Goal: Task Accomplishment & Management: Use online tool/utility

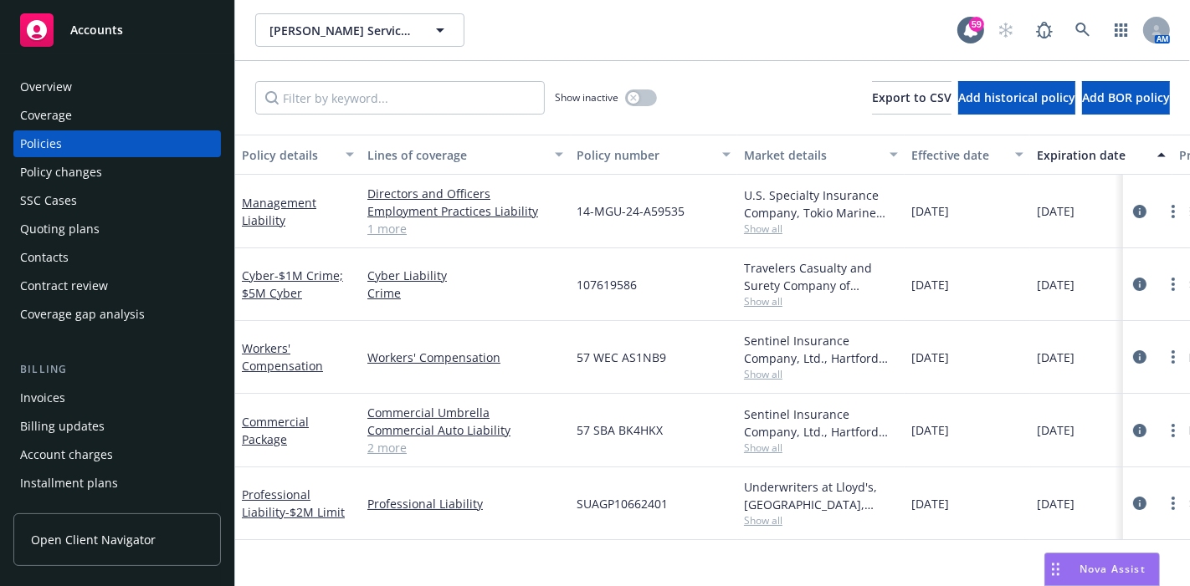
click at [1089, 562] on span "Nova Assist" at bounding box center [1112, 569] width 66 height 14
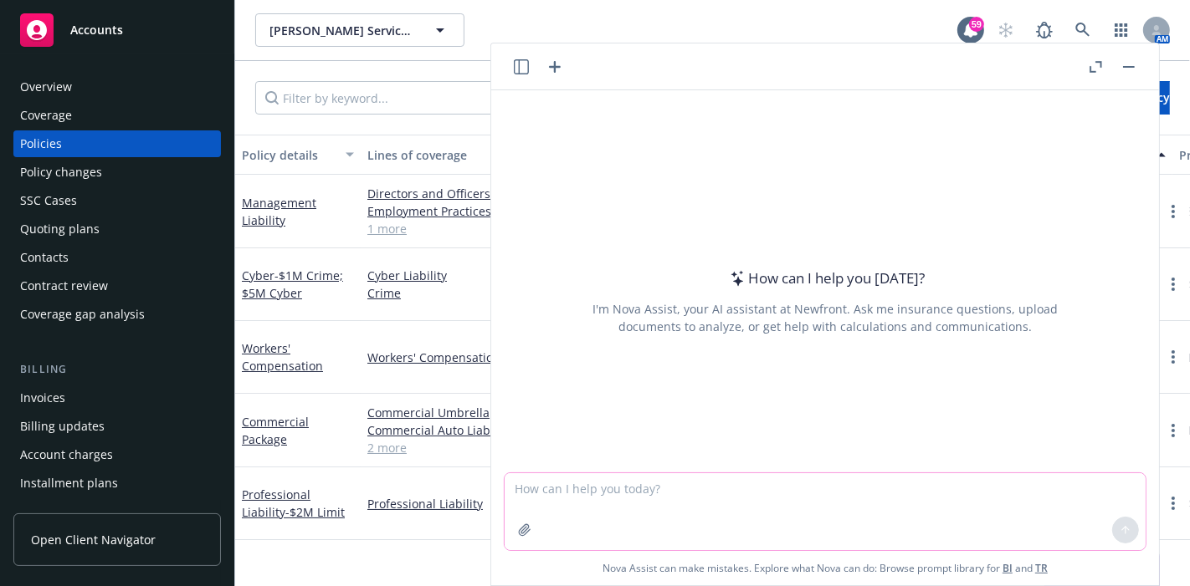
click at [910, 517] on textarea at bounding box center [825, 512] width 641 height 77
type textarea "what is claim notification"
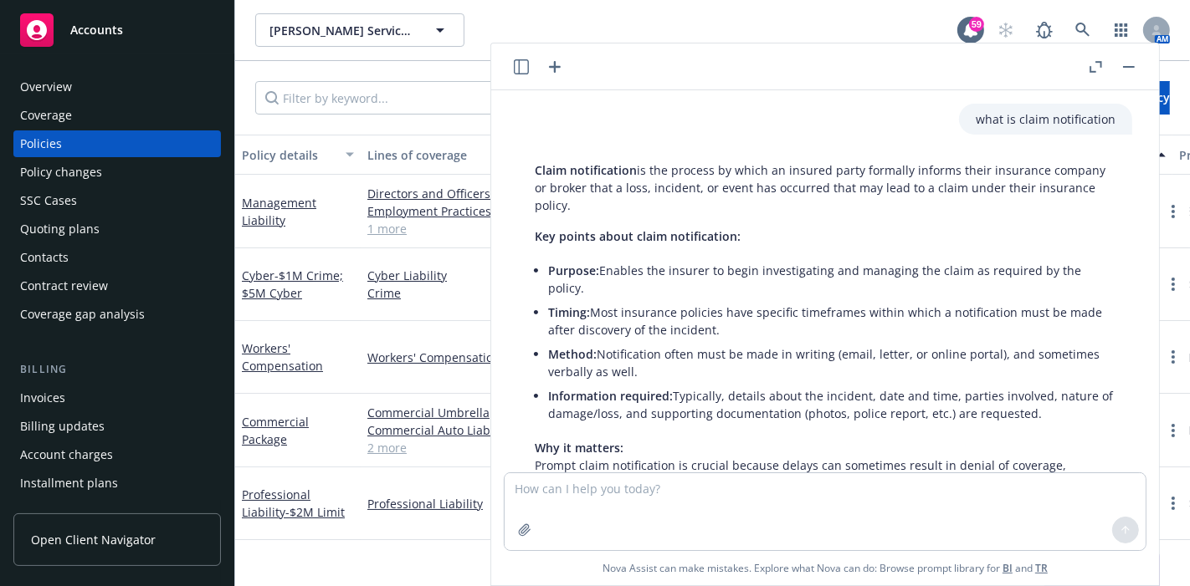
click at [645, 213] on p "Claim notification is the process by which an insured party formally informs th…" at bounding box center [825, 187] width 581 height 53
drag, startPoint x: 640, startPoint y: 211, endPoint x: 782, endPoint y: 178, distance: 145.9
click at [782, 178] on p "Claim notification is the process by which an insured party formally informs th…" at bounding box center [825, 187] width 581 height 53
copy p "insured party formally informs their insurance company or broker that a loss, i…"
click at [614, 515] on textarea at bounding box center [825, 512] width 641 height 77
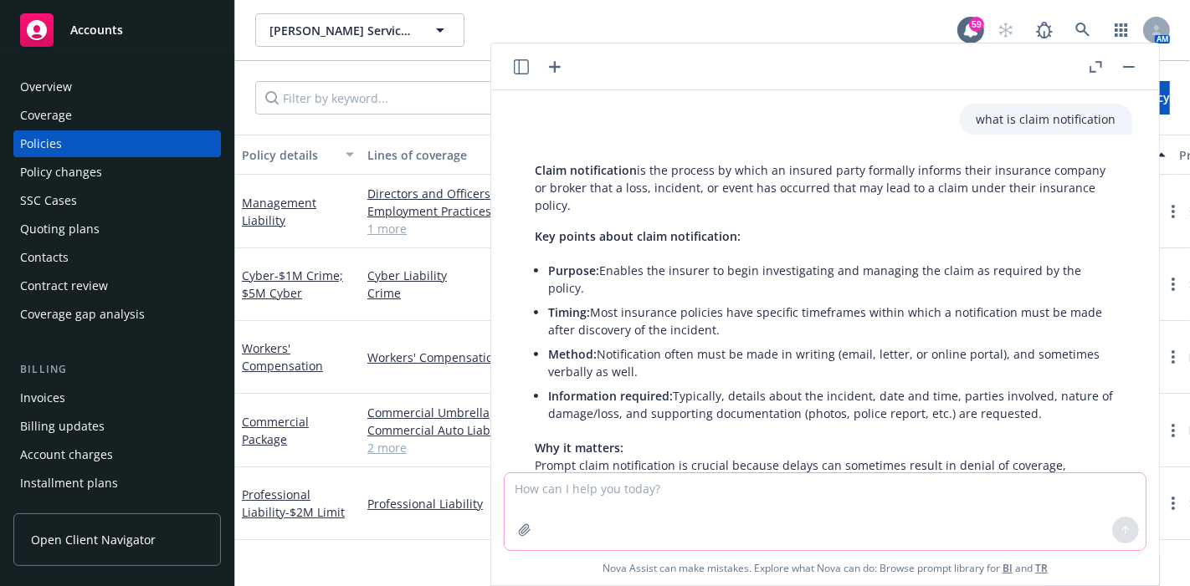
click at [698, 520] on textarea at bounding box center [825, 512] width 641 height 77
type textarea "b"
drag, startPoint x: 729, startPoint y: 515, endPoint x: 479, endPoint y: 497, distance: 249.9
click at [479, 497] on body "Accounts Overview Coverage Policies Policy changes SSC Cases Quoting plans Cont…" at bounding box center [595, 293] width 1190 height 586
type textarea "e&o exclusion"
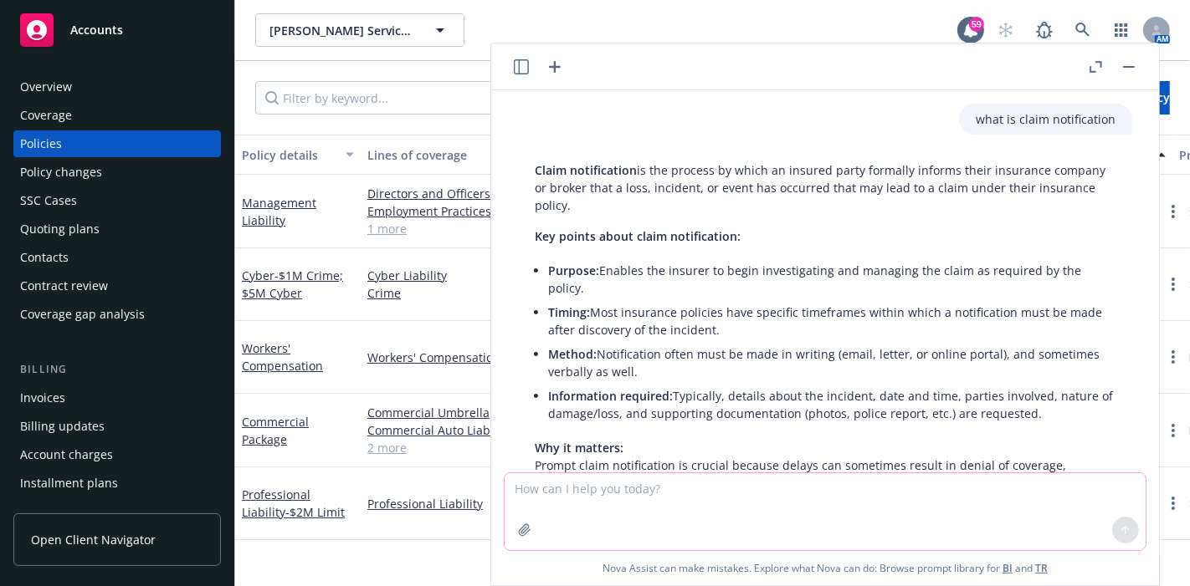
scroll to position [371, 0]
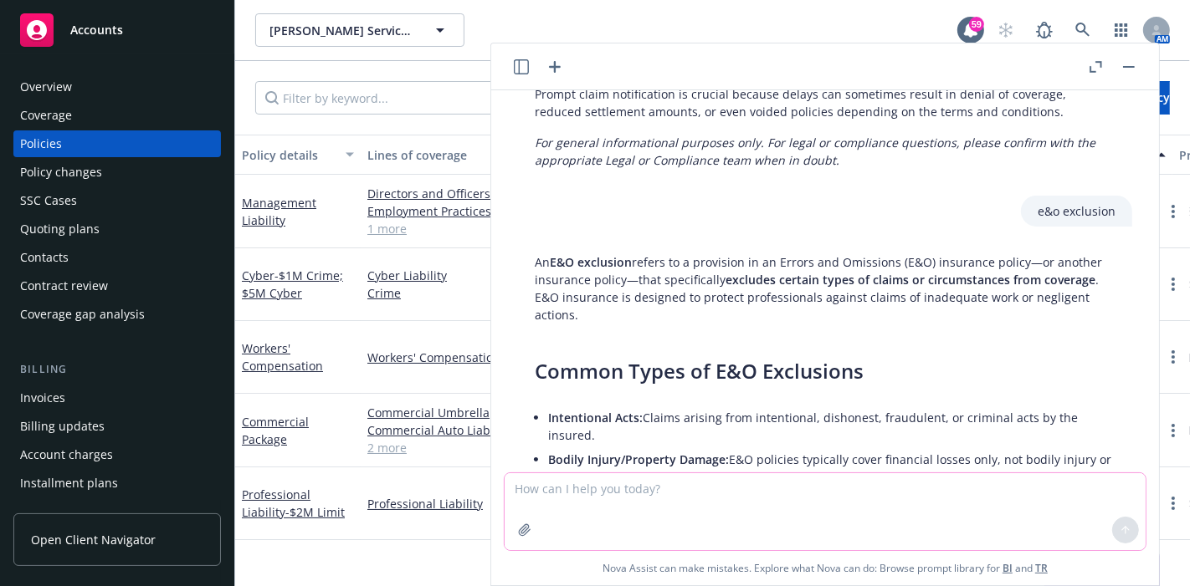
click at [679, 482] on textarea at bounding box center [825, 512] width 641 height 77
type textarea "what is professional services excvlusion"
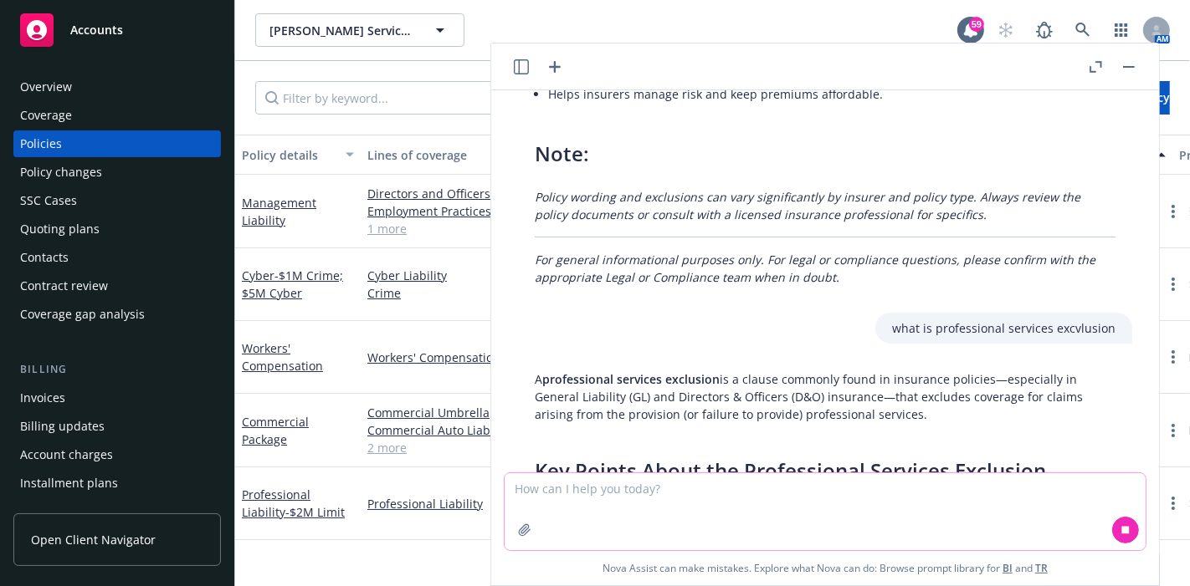
scroll to position [1105, 0]
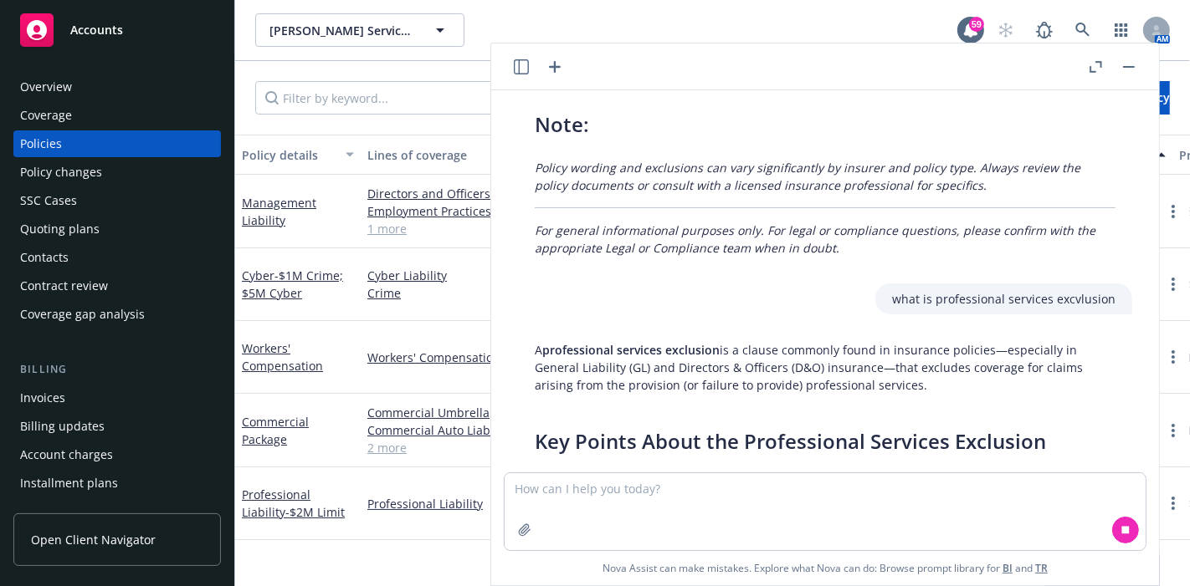
click at [939, 374] on p "A professional services exclusion is a clause commonly found in insurance polic…" at bounding box center [825, 367] width 581 height 53
drag, startPoint x: 907, startPoint y: 367, endPoint x: 915, endPoint y: 379, distance: 14.4
click at [915, 379] on p "A professional services exclusion is a clause commonly found in insurance polic…" at bounding box center [825, 367] width 581 height 53
copy p "excludes coverage for claims arising from the provision (or failure to provide)…"
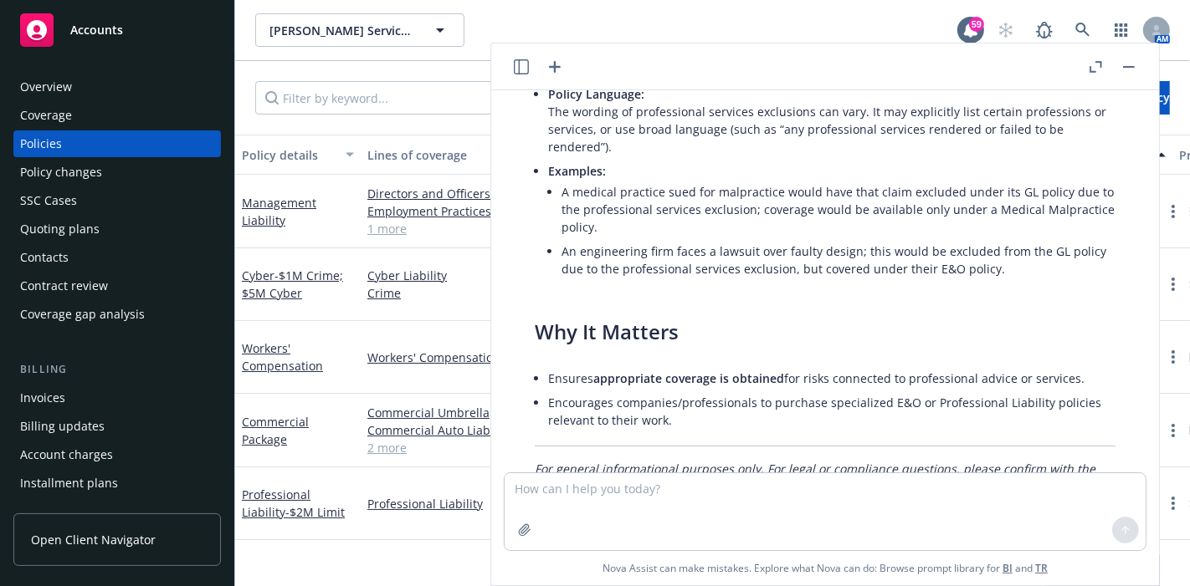
scroll to position [1751, 0]
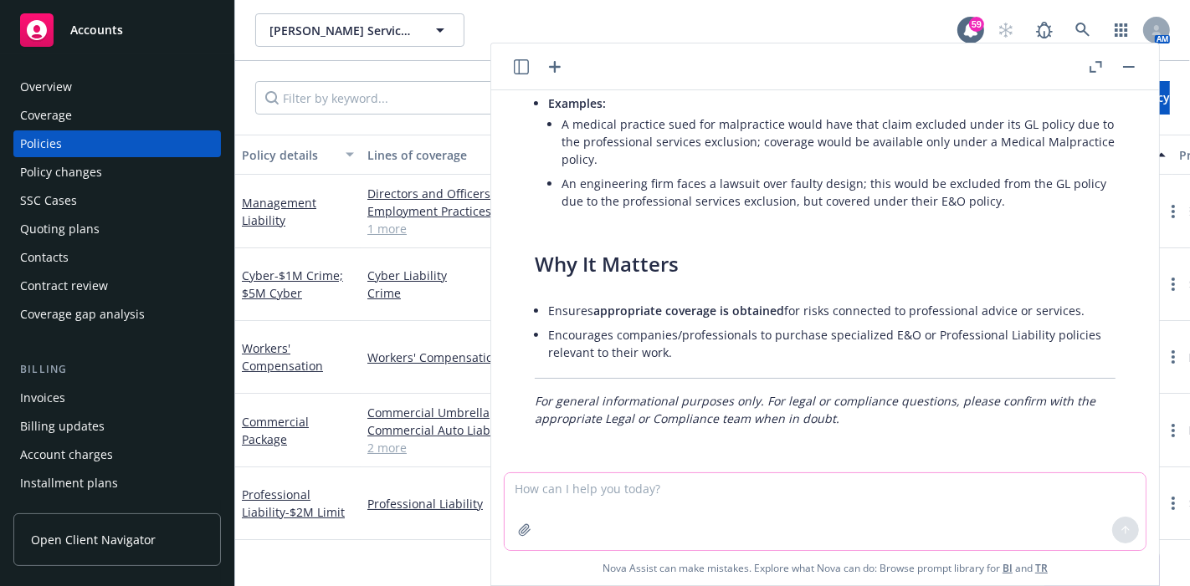
click at [648, 505] on textarea at bounding box center [825, 512] width 641 height 77
paste textarea
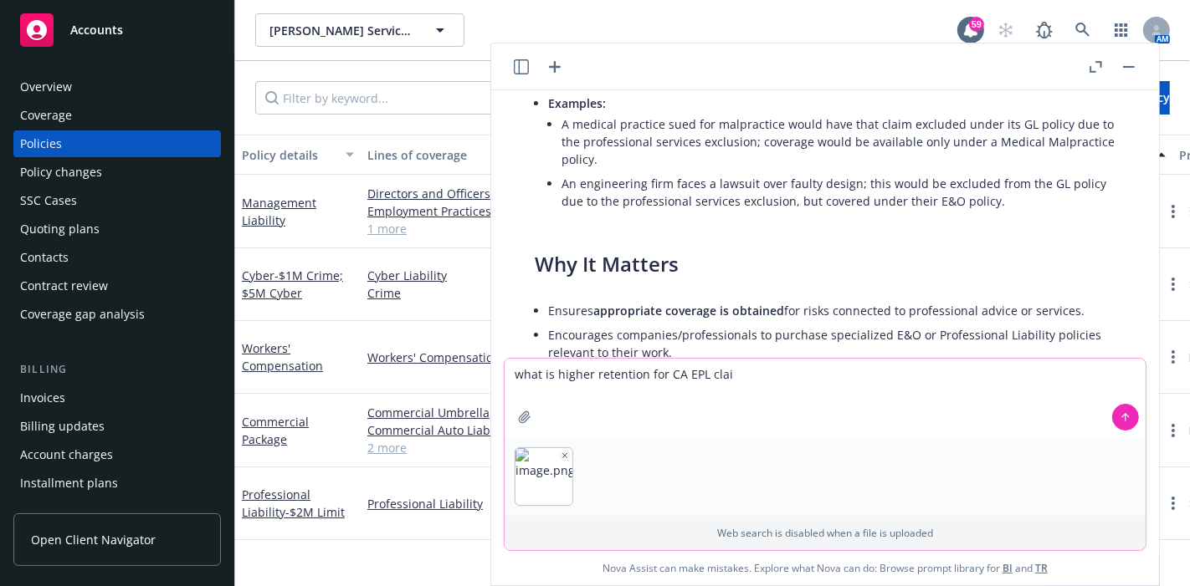
type textarea "what is higher retention for CA EPL claim"
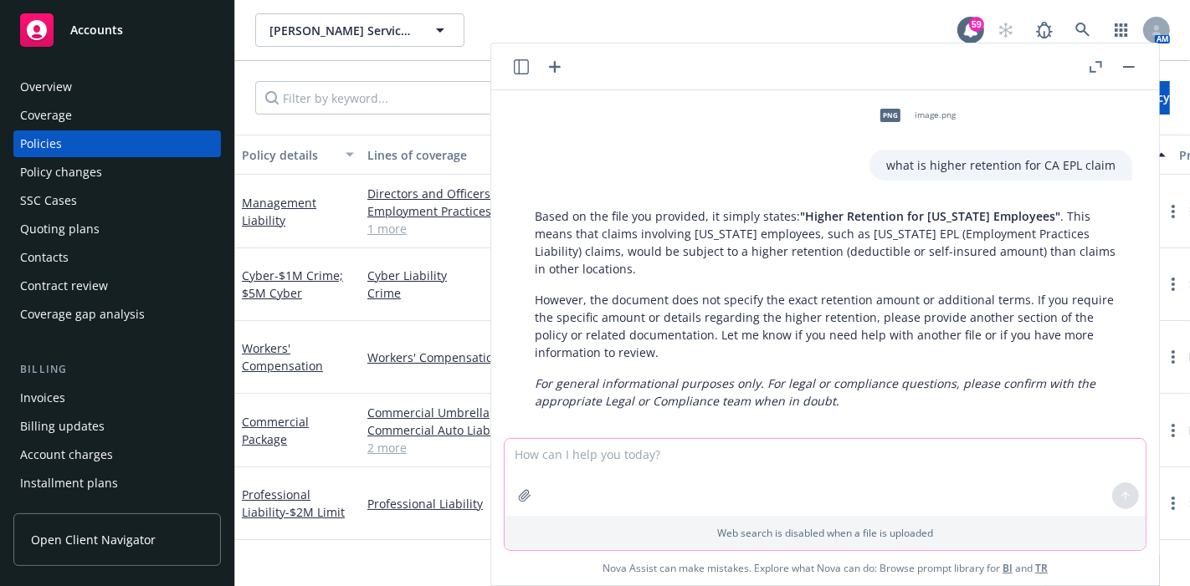
scroll to position [2128, 0]
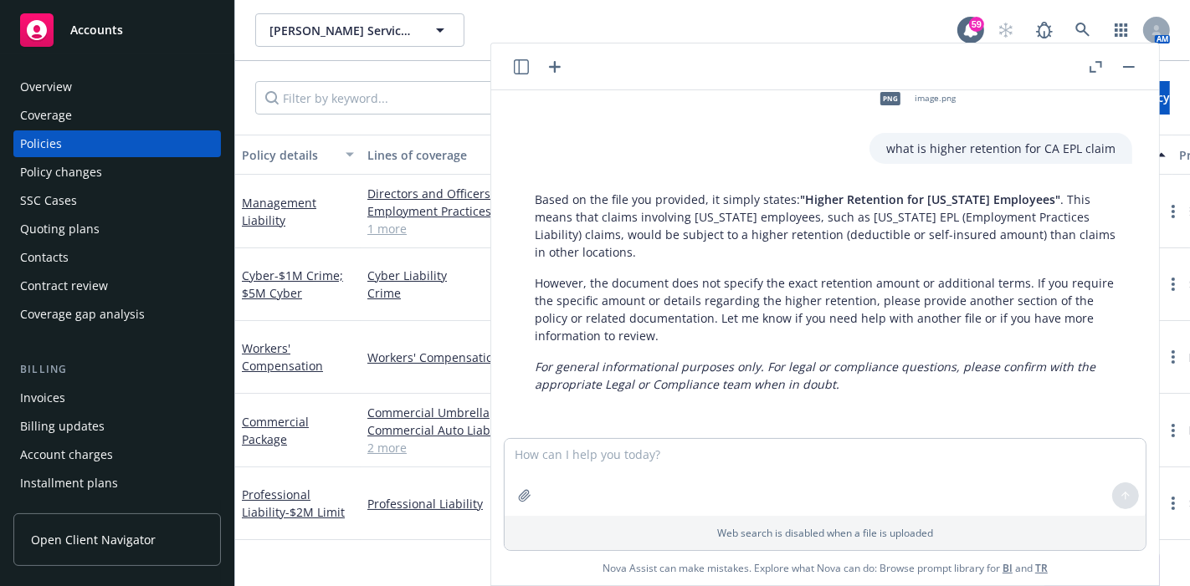
click at [743, 303] on p "However, the document does not specify the exact retention amount or additional…" at bounding box center [825, 309] width 581 height 70
click at [563, 478] on textarea at bounding box center [825, 477] width 641 height 77
type textarea "how to explain hammer clause in epl"
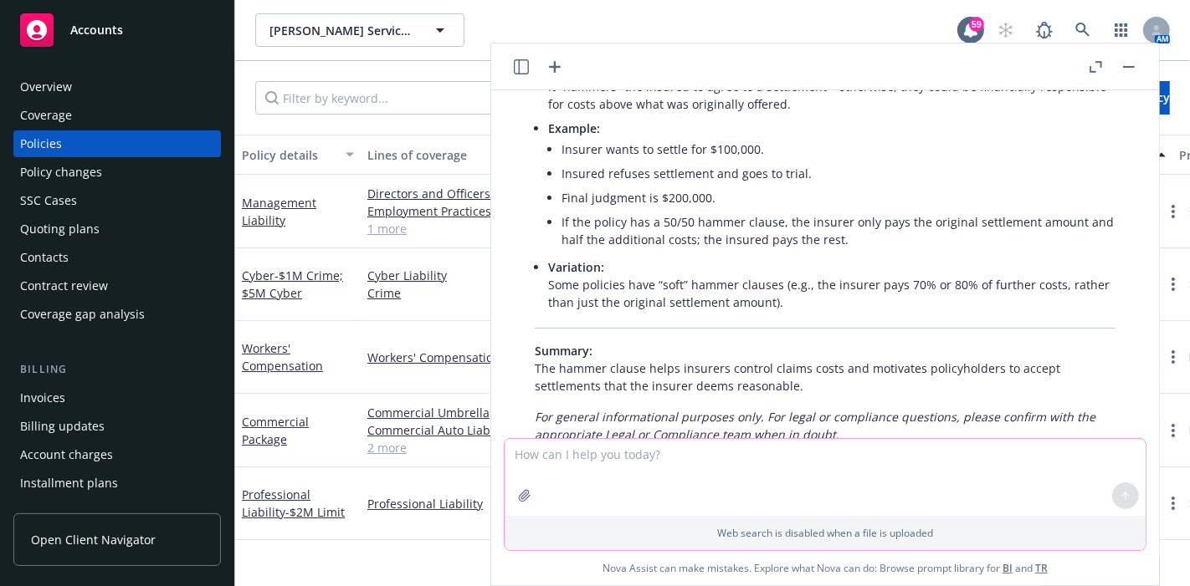
scroll to position [2902, 0]
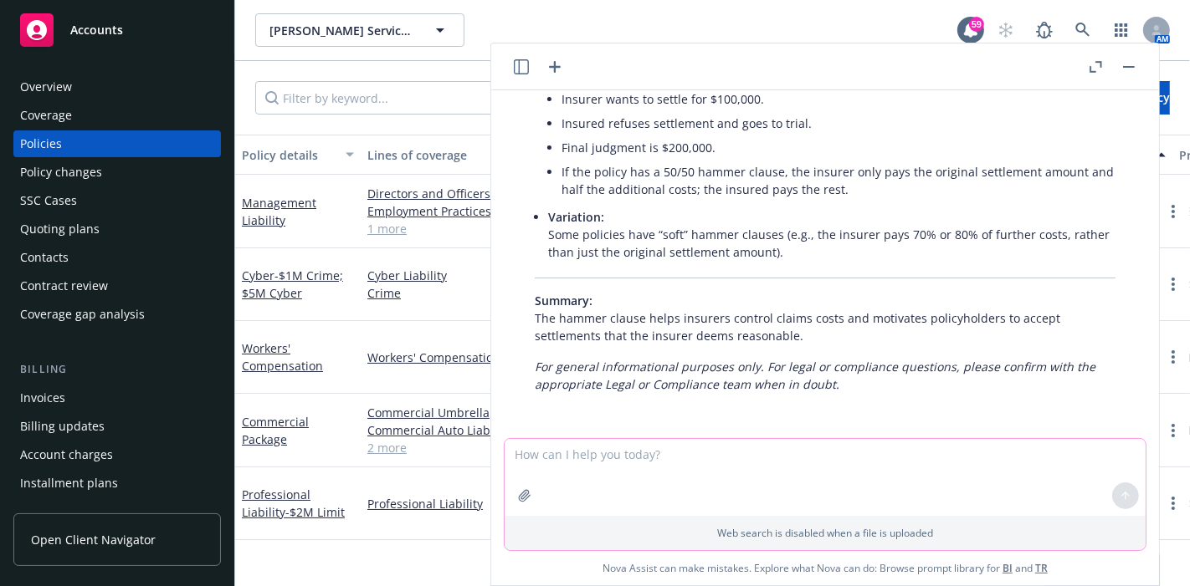
click at [628, 474] on textarea at bounding box center [825, 477] width 641 height 77
type textarea "summarize to one of two sentence to add to proposal"
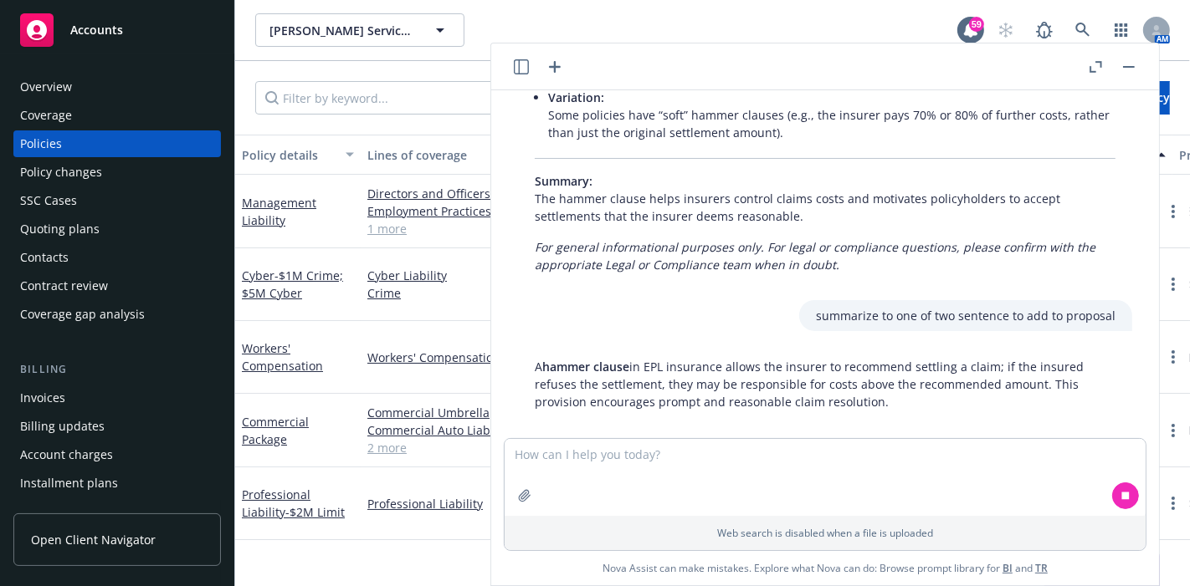
scroll to position [3038, 0]
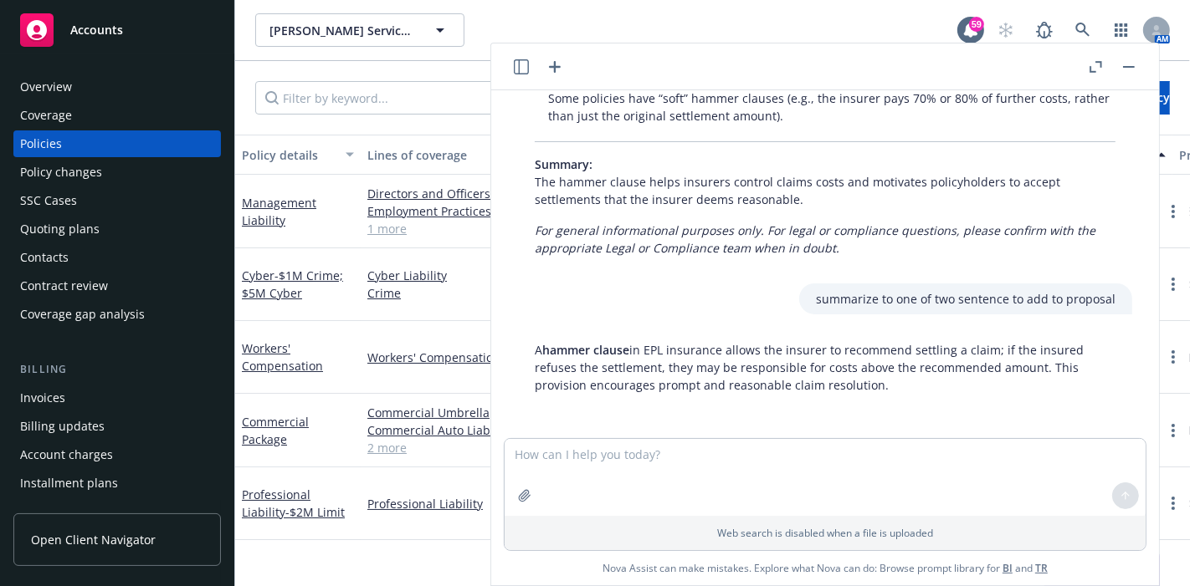
click at [767, 388] on p "A hammer clause in EPL insurance allows the insurer to recommend settling a cla…" at bounding box center [825, 367] width 581 height 53
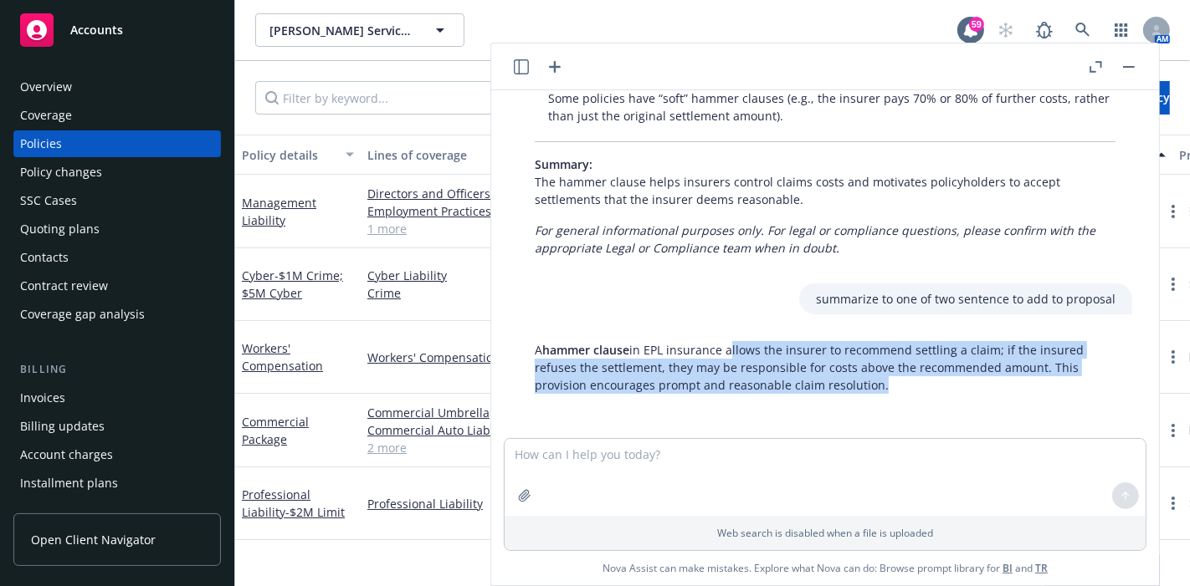
drag, startPoint x: 874, startPoint y: 387, endPoint x: 729, endPoint y: 350, distance: 150.4
click at [729, 350] on p "A hammer clause in EPL insurance allows the insurer to recommend settling a cla…" at bounding box center [825, 367] width 581 height 53
copy p "allows the insurer to recommend settling a claim; if the insured refuses the se…"
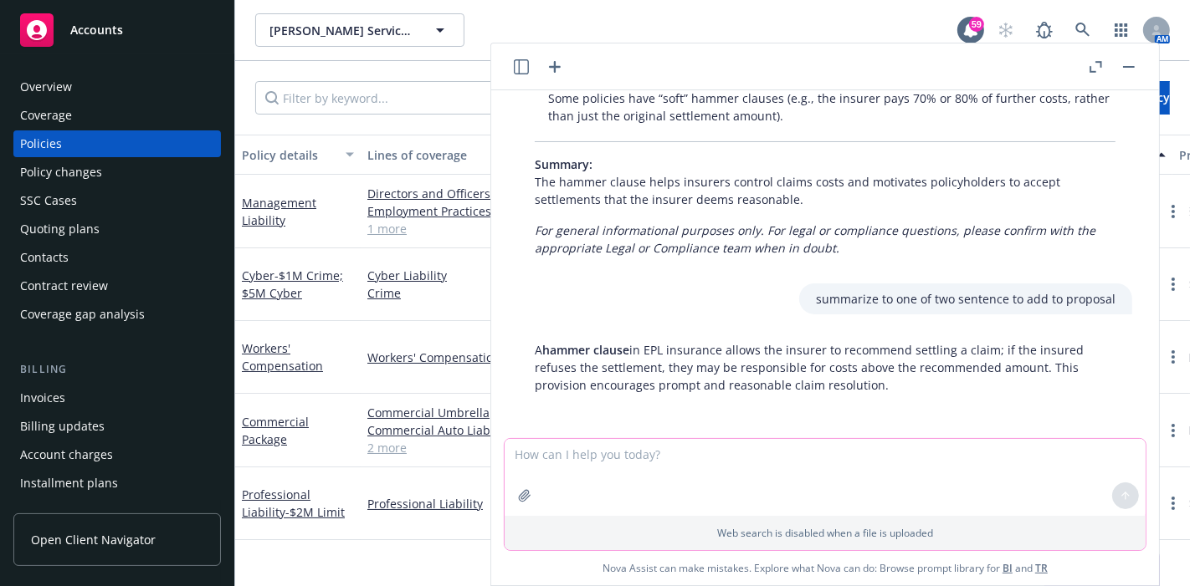
click at [607, 449] on textarea at bounding box center [825, 477] width 641 height 77
type textarea "e"
type textarea "add that expiring had 70/30"
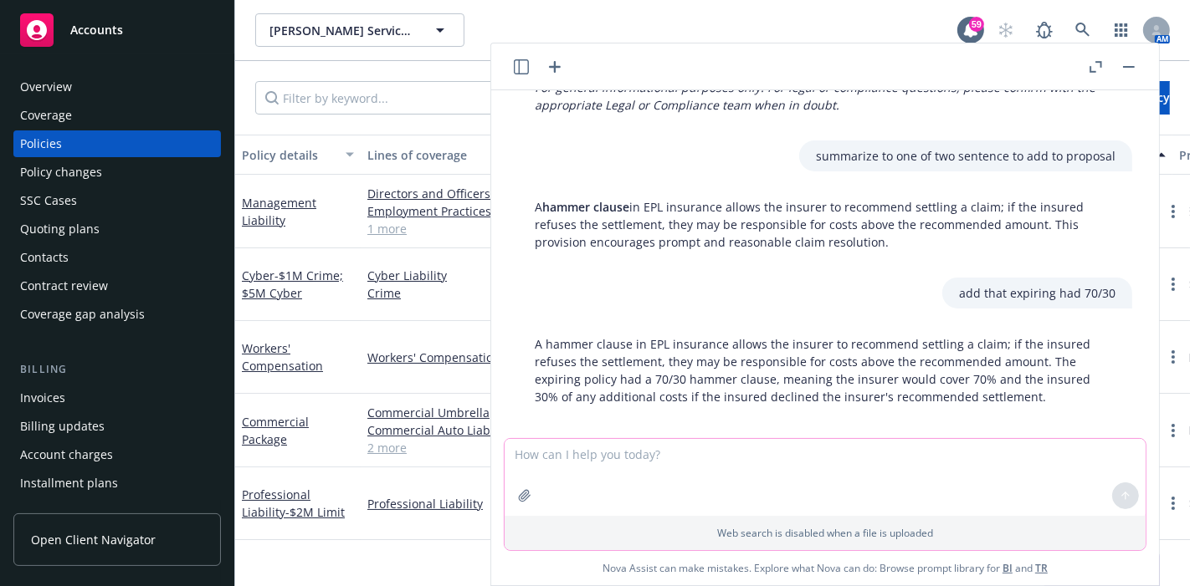
scroll to position [3194, 0]
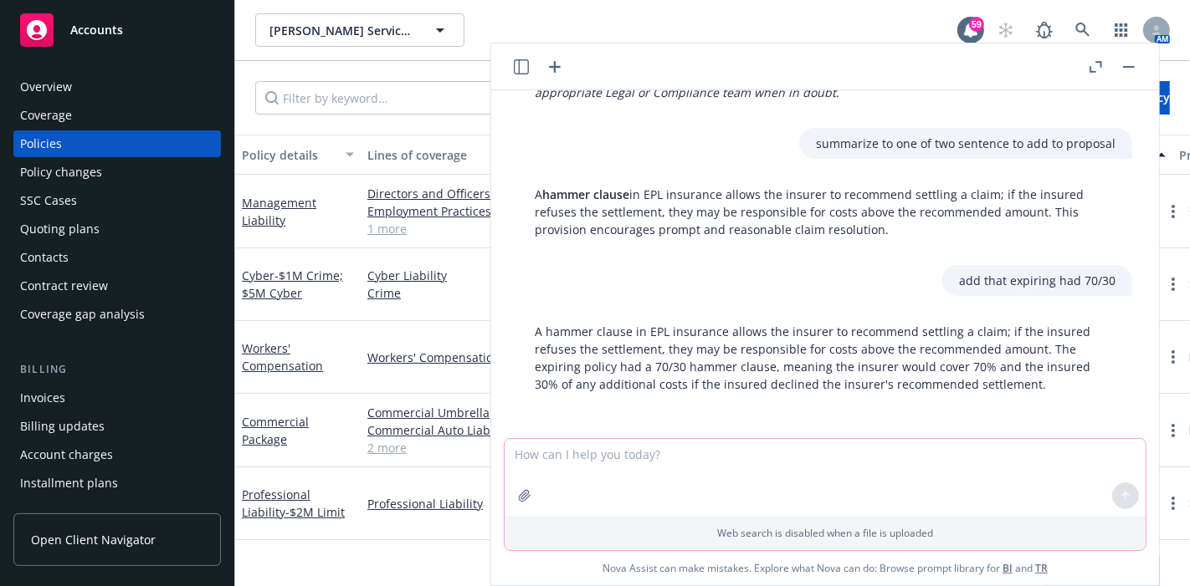
click at [977, 476] on textarea at bounding box center [825, 477] width 641 height 77
type textarea "Help me draft an email to a client for ADNOEPL Fiduciary Renewal proposal"
click at [1124, 500] on button at bounding box center [1125, 496] width 27 height 27
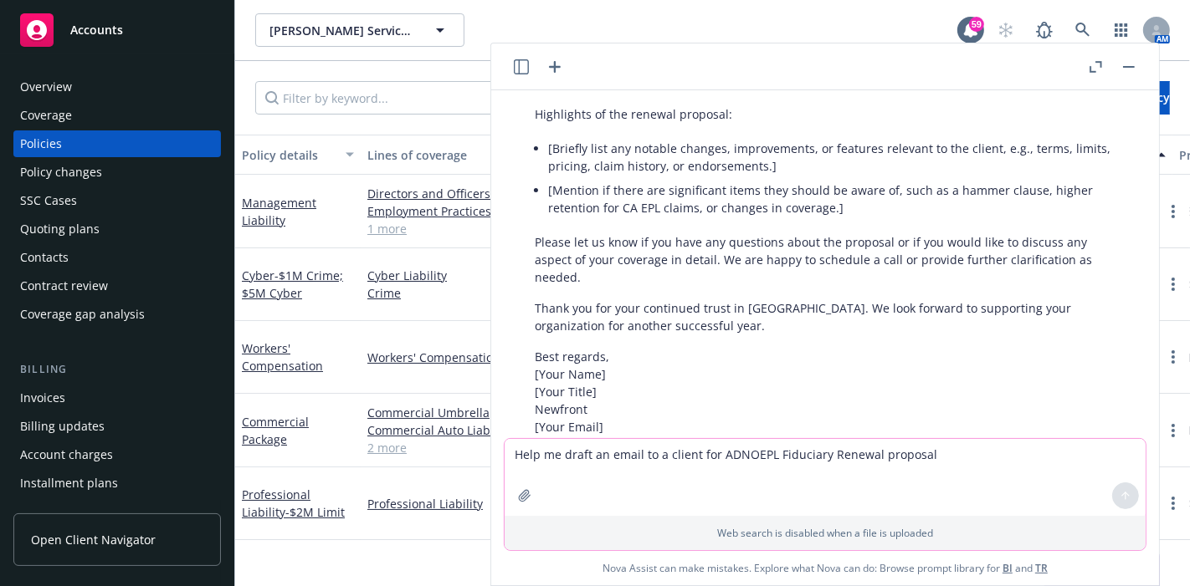
scroll to position [3583, 0]
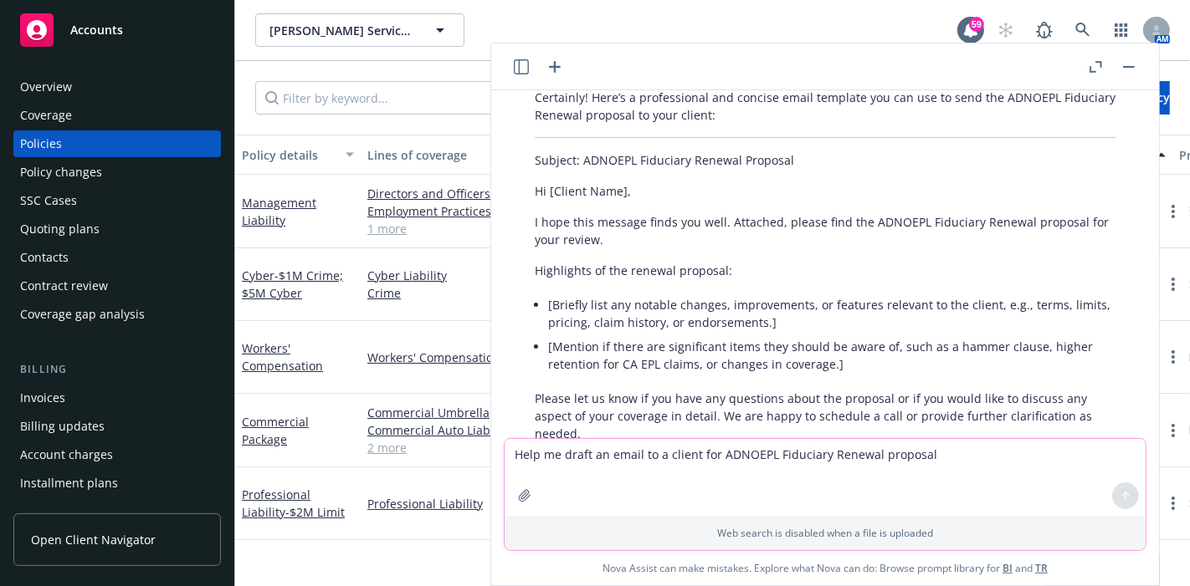
click at [837, 497] on textarea "Help me draft an email to a client for ADNOEPL Fiduciary Renewal proposal" at bounding box center [825, 477] width 641 height 77
click at [817, 464] on textarea "Help me draft an email to a client for ADNOEPL Fiduciary Renewal proposal" at bounding box center [825, 477] width 641 height 77
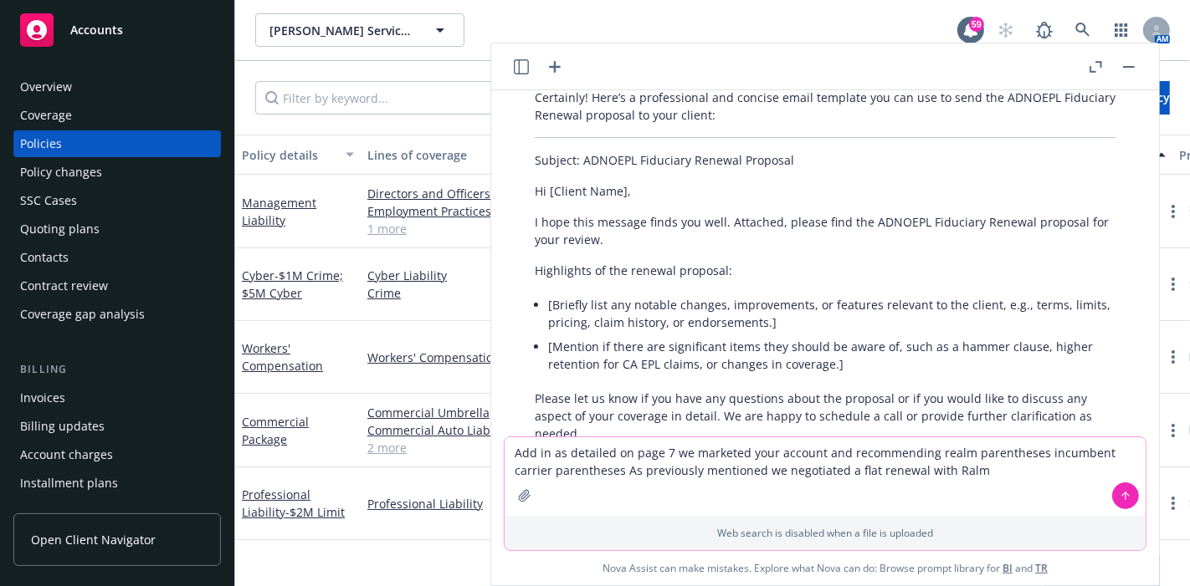
type textarea "Add in as detailed on page 7 we marketed your account and recommending realm pa…"
click at [1133, 493] on div at bounding box center [1125, 496] width 40 height 40
click at [1119, 495] on icon at bounding box center [1125, 496] width 12 height 12
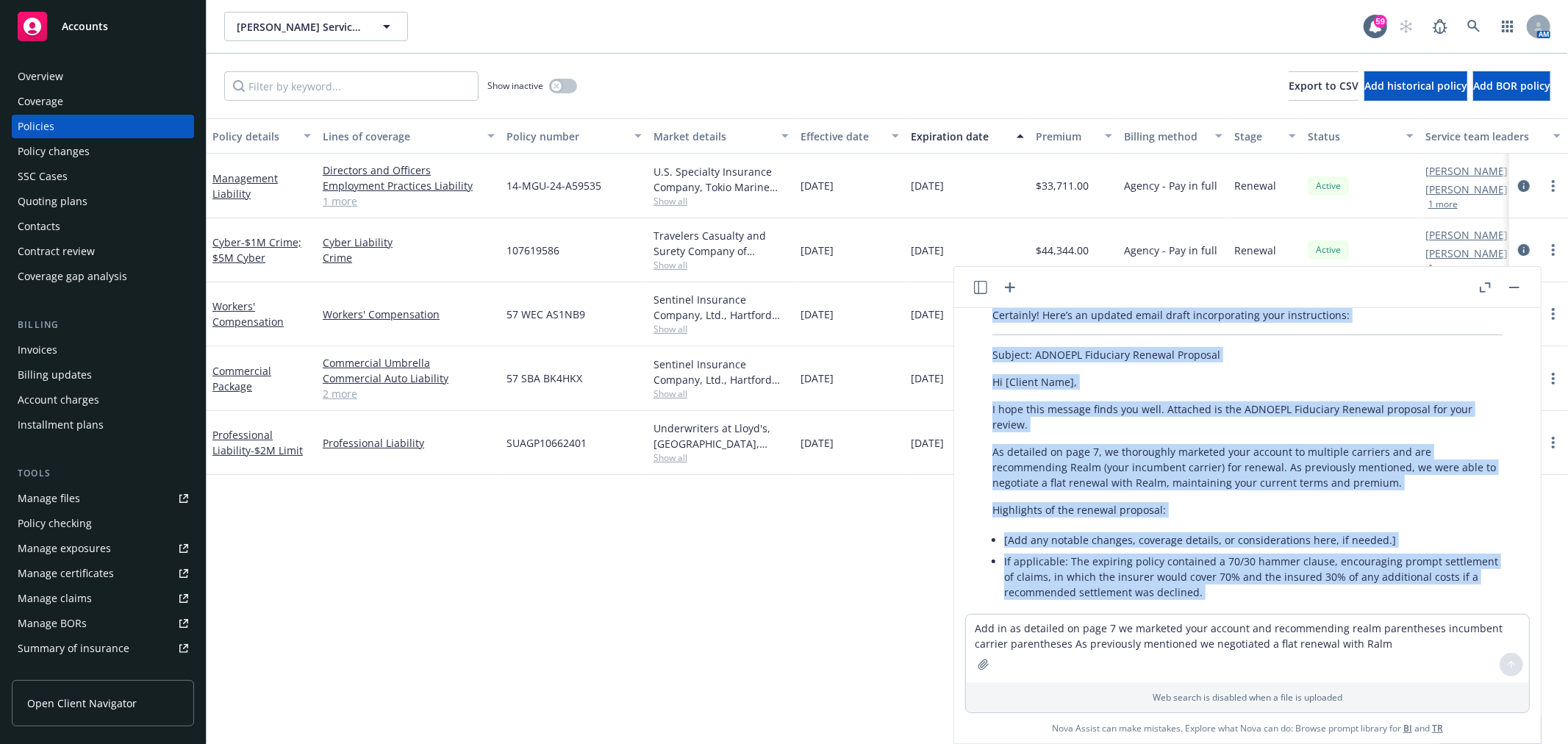
scroll to position [3728, 0]
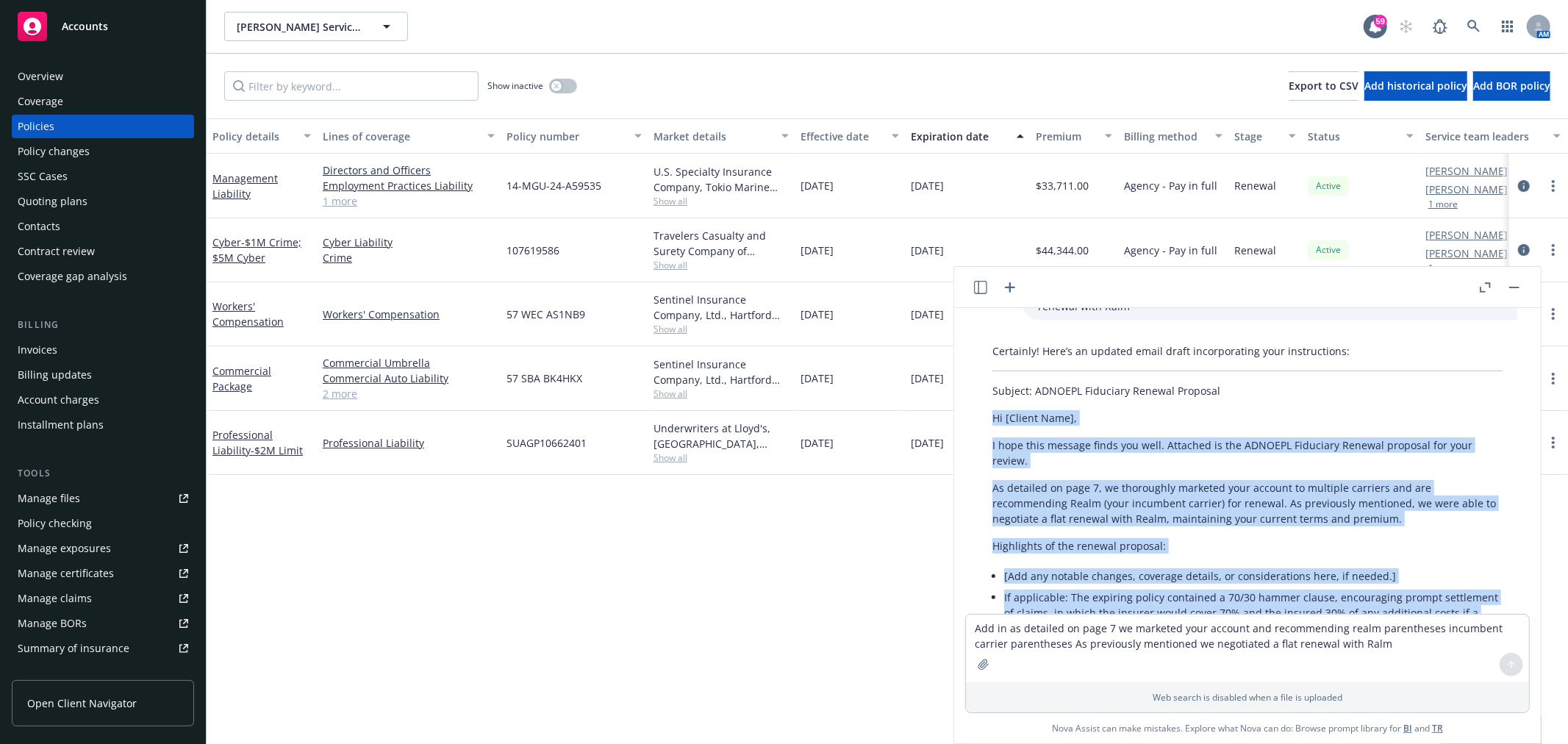
drag, startPoint x: 1110, startPoint y: 523, endPoint x: 1017, endPoint y: 402, distance: 152.6
click at [986, 391] on div "Certainly! Here’s an updated email draft incorporating your instructions: Subje…" at bounding box center [1247, 605] width 539 height 537
copy div "Hi [Client Name], I hope this message finds you well. Attached is the ADNOEPL F…"
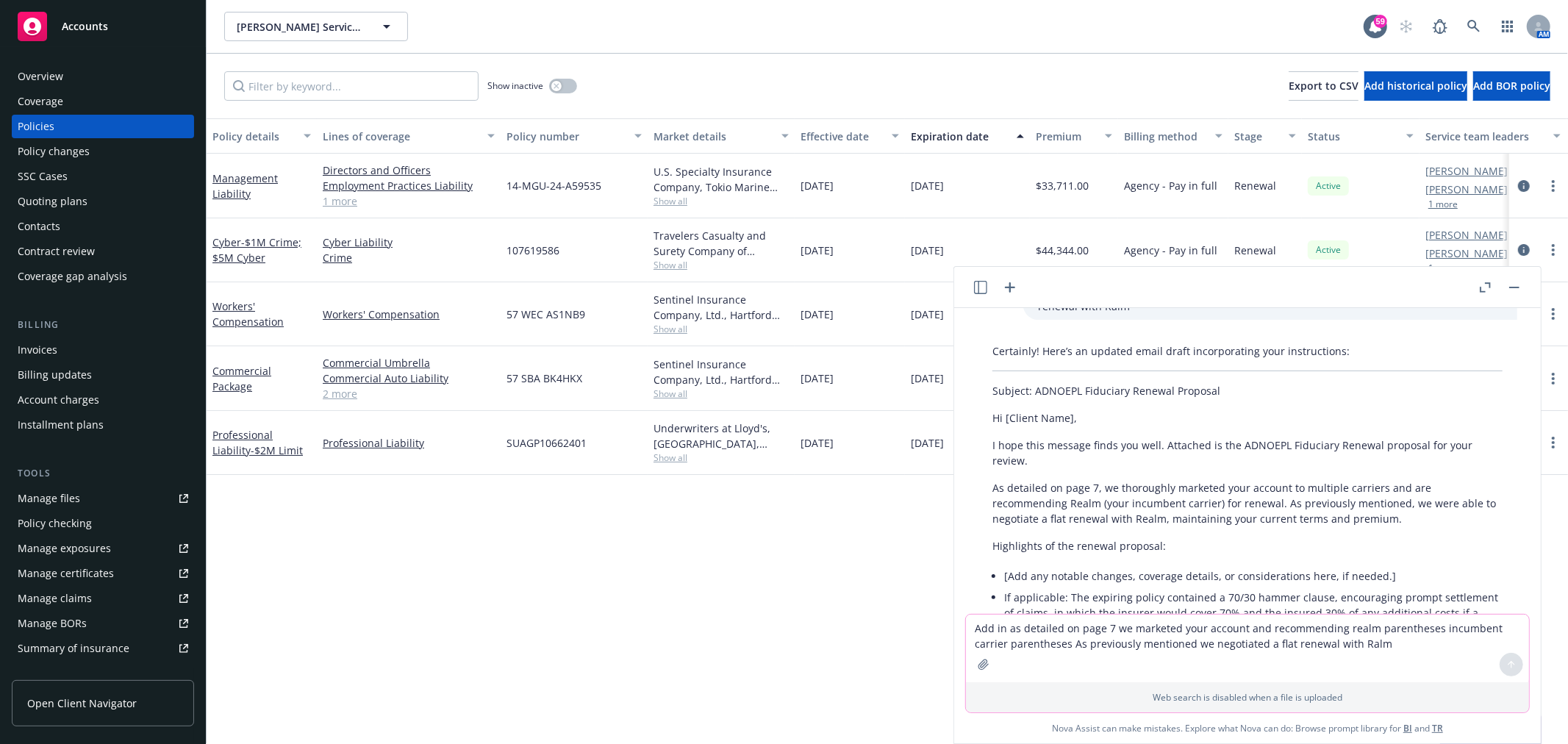
click at [1044, 515] on textarea "Add in as detailed on page 7 we marketed your account and recommending realm pa…" at bounding box center [1246, 647] width 563 height 68
type textarea "Also add in that we secured a higher limit option which will bring the program …"
click at [1044, 515] on button at bounding box center [1511, 664] width 24 height 24
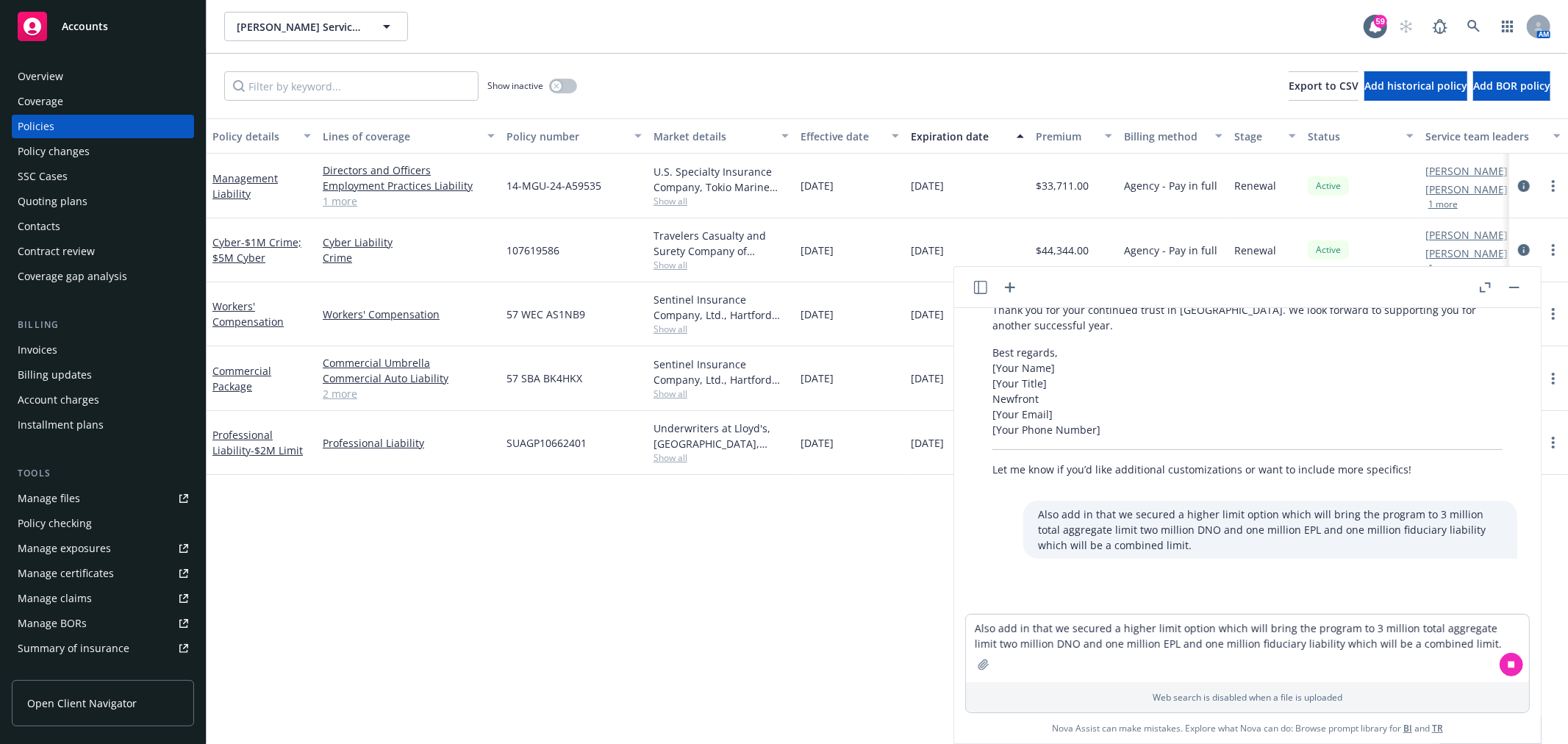
scroll to position [4121, 0]
click at [1044, 515] on textarea "Also add in that we secured a higher limit option which will bring the program …" at bounding box center [1246, 647] width 563 height 68
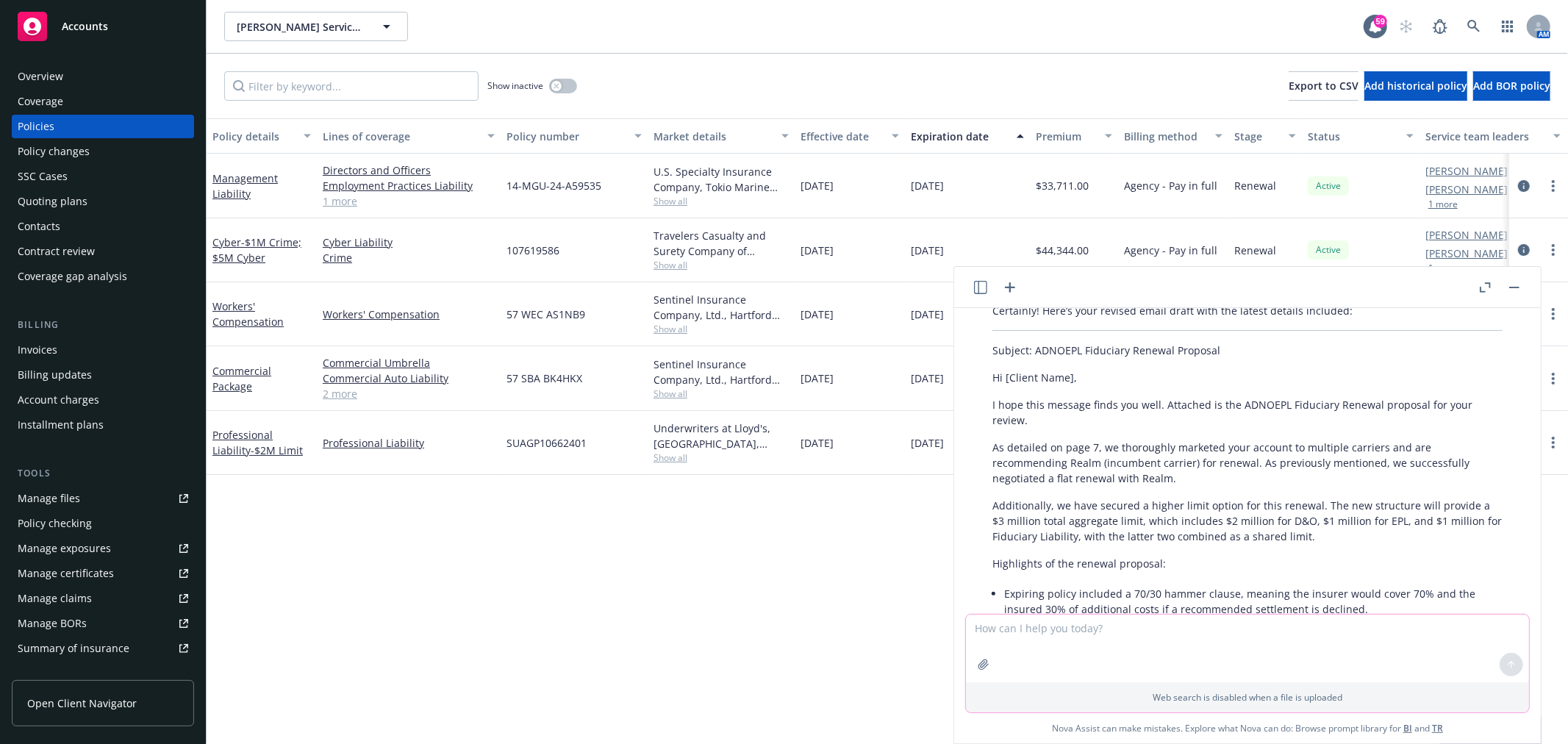
scroll to position [4708, 0]
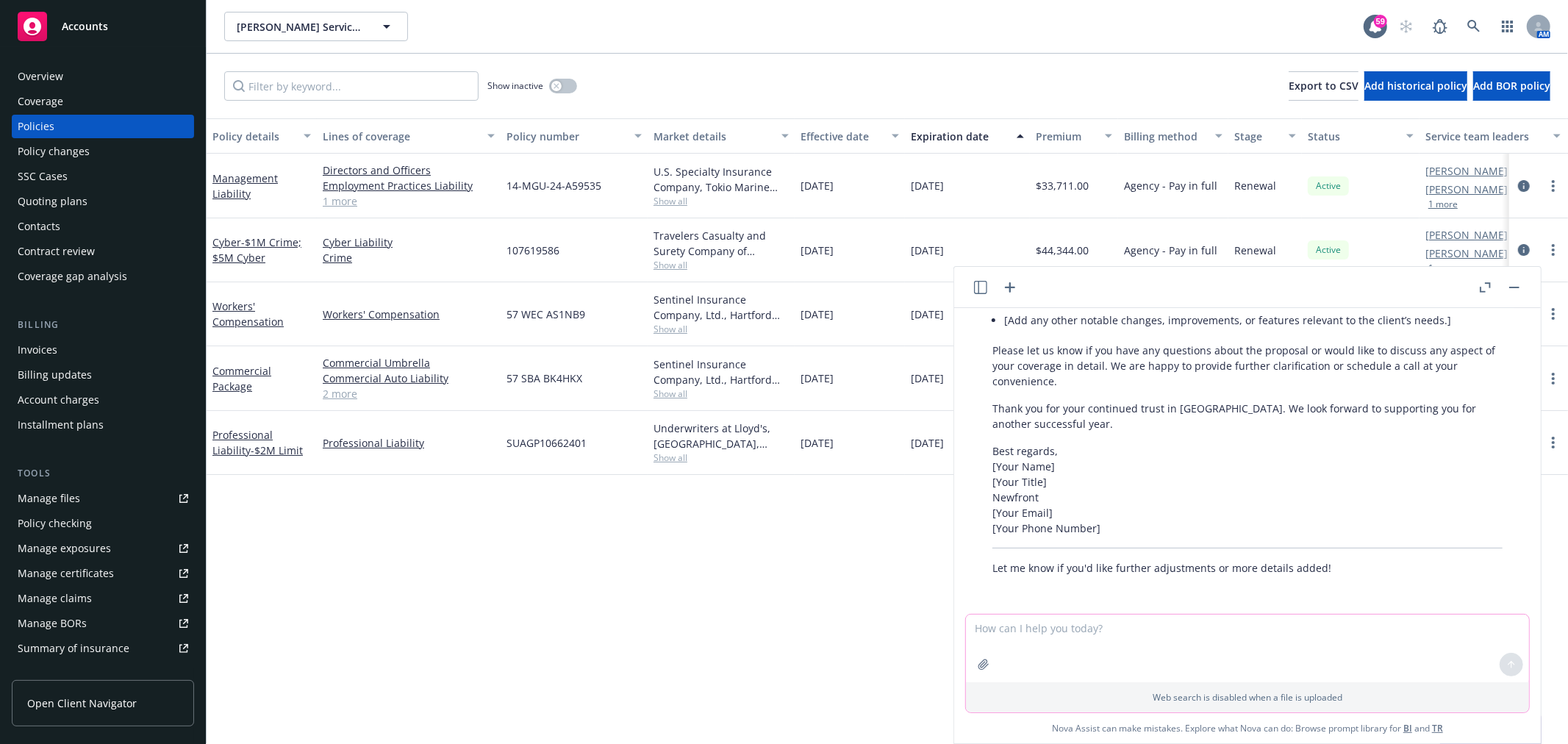
click at [1044, 515] on textarea at bounding box center [1246, 647] width 563 height 68
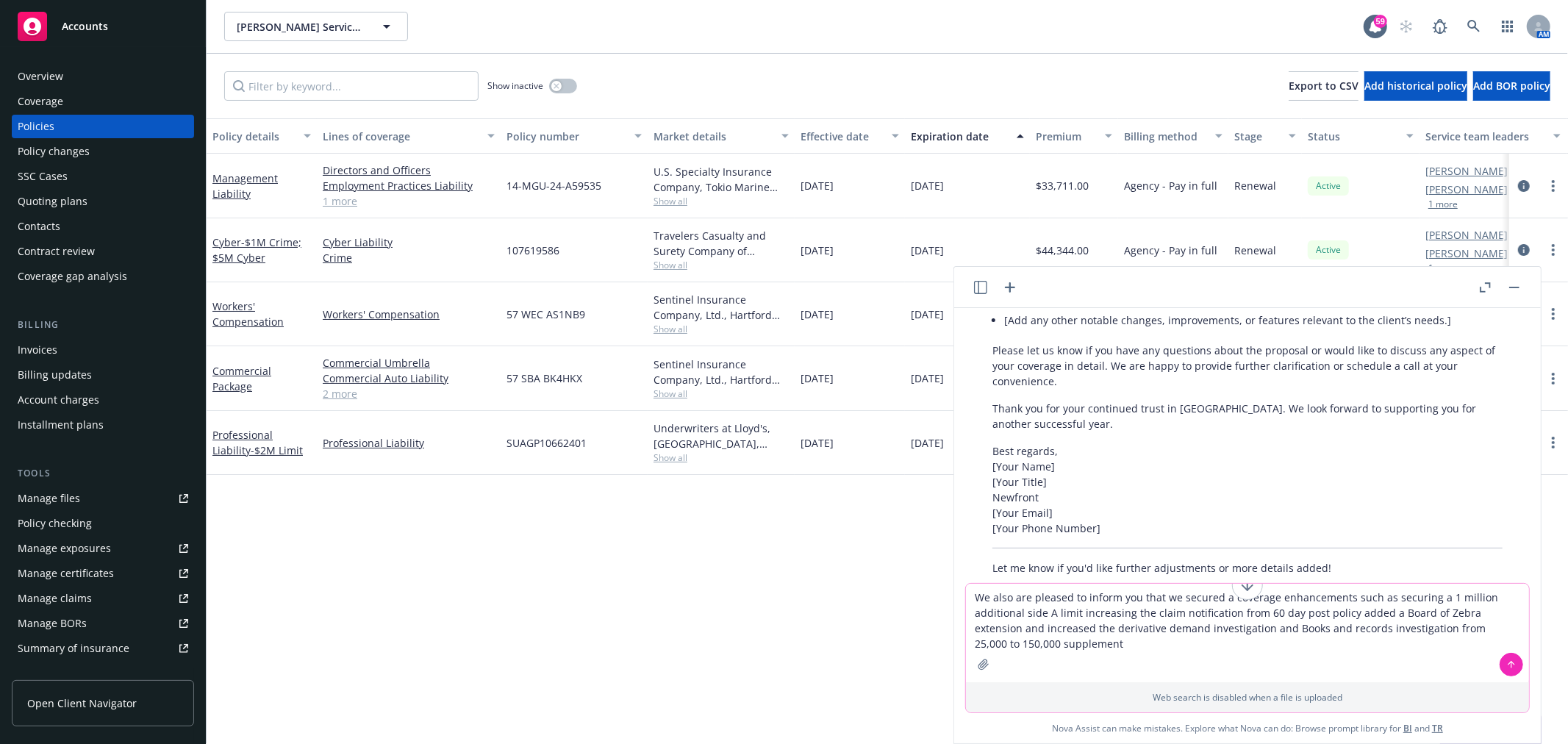
type textarea "We also are pleased to inform you that we secured a coverage enhancements such …"
click at [1044, 515] on icon at bounding box center [1511, 664] width 11 height 11
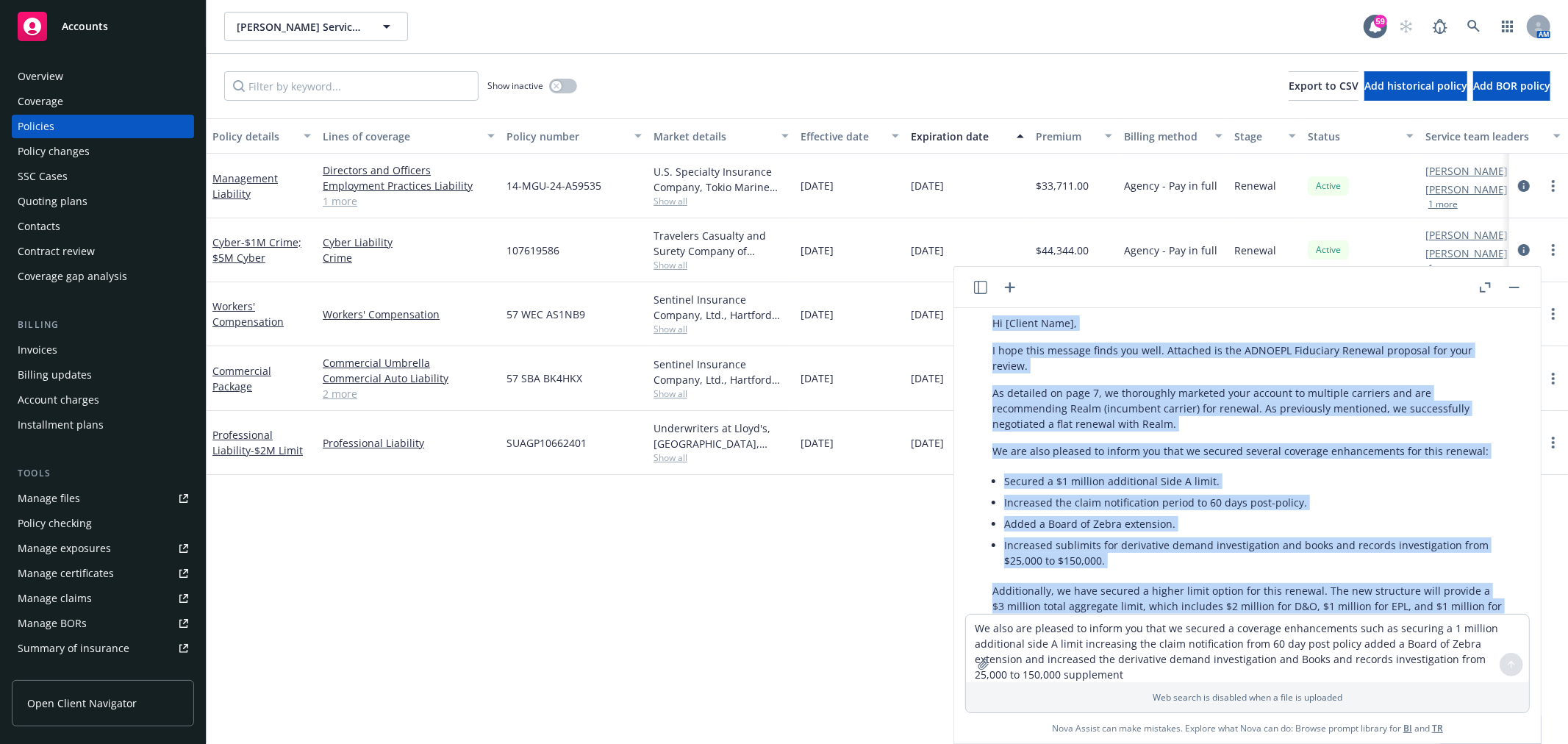
scroll to position [5152, 0]
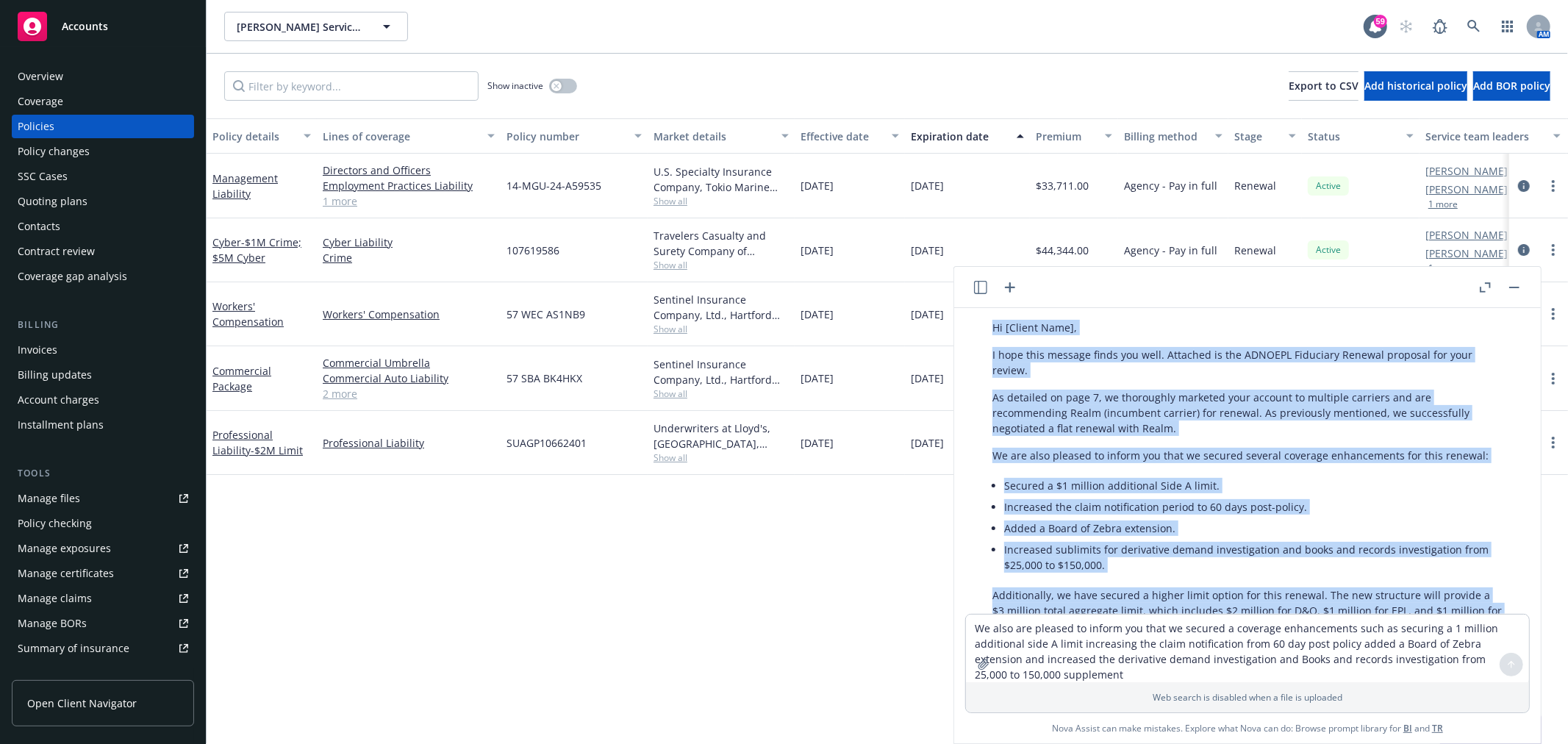
drag, startPoint x: 1127, startPoint y: 533, endPoint x: 979, endPoint y: 325, distance: 255.3
click at [979, 325] on div "Absolutely! Here’s your revised email draft including all your requested update…" at bounding box center [1247, 606] width 539 height 719
copy div "Hi [Client Name], I hope this message finds you well. Attached is the ADNOEPL F…"
click at [1026, 136] on div "button" at bounding box center [1022, 136] width 7 height 33
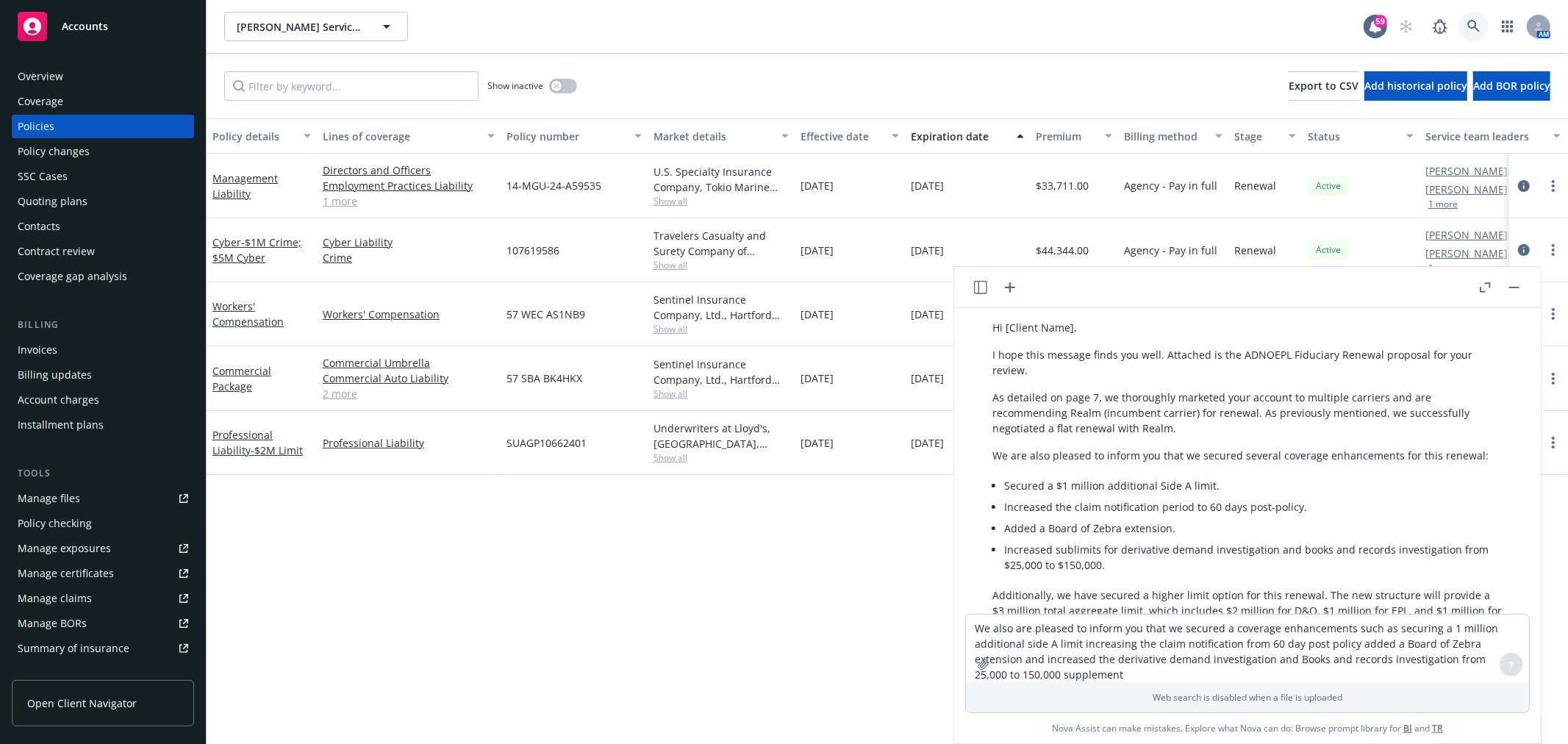
click at [1044, 16] on link at bounding box center [1473, 25] width 29 height 29
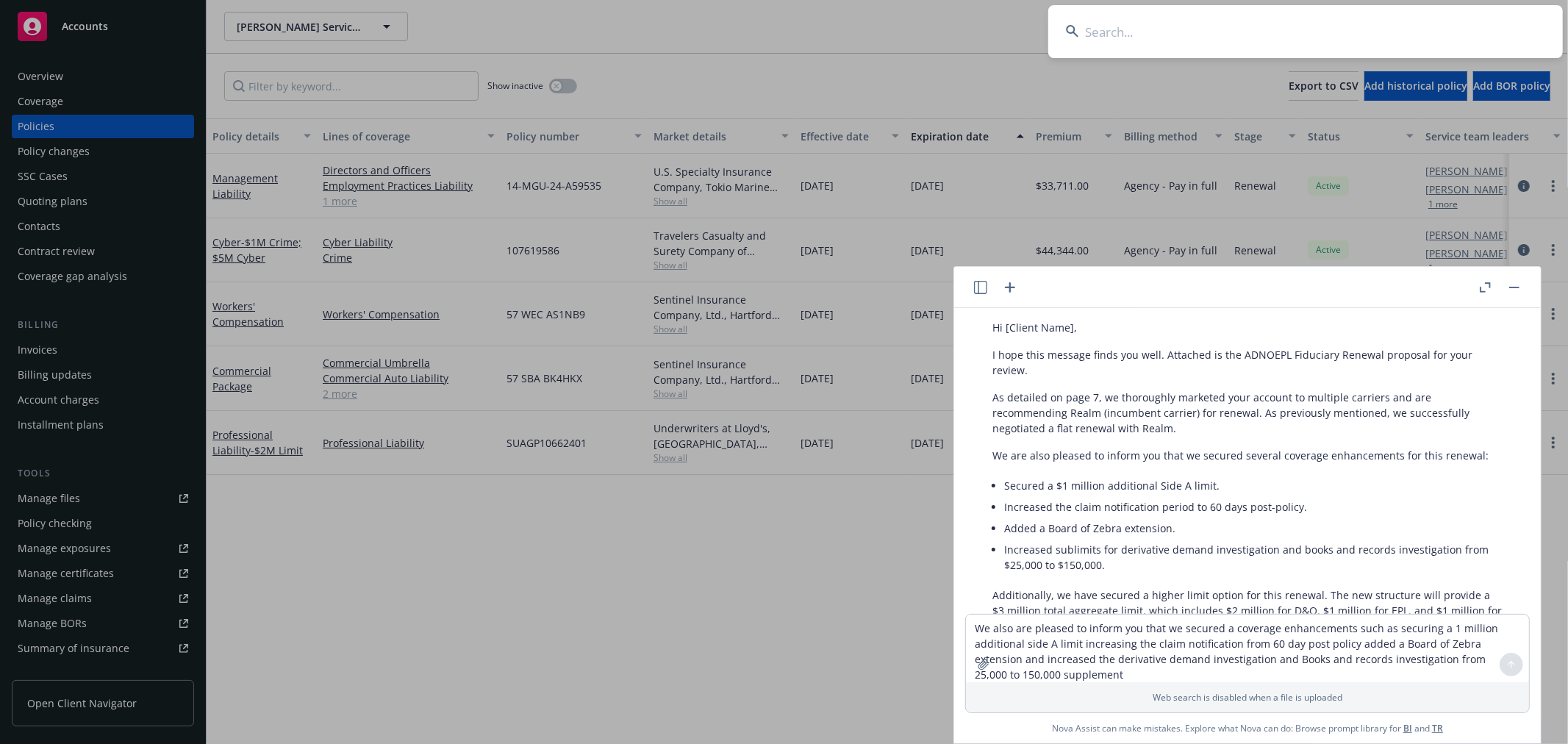
click at [1044, 30] on input at bounding box center [1305, 32] width 515 height 53
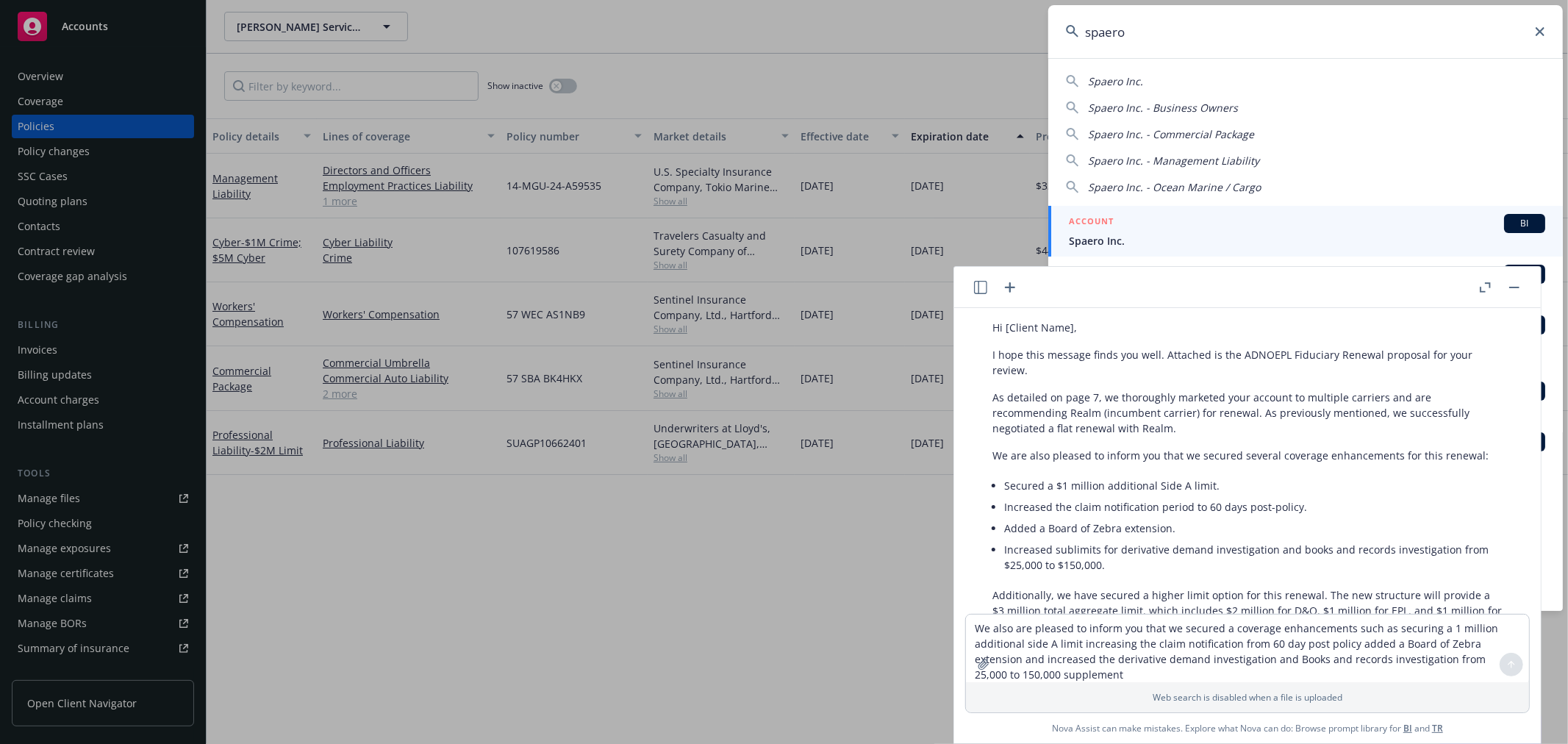
click at [1044, 83] on span "Spaero Inc." at bounding box center [1115, 82] width 55 height 14
type input "Spaero Inc."
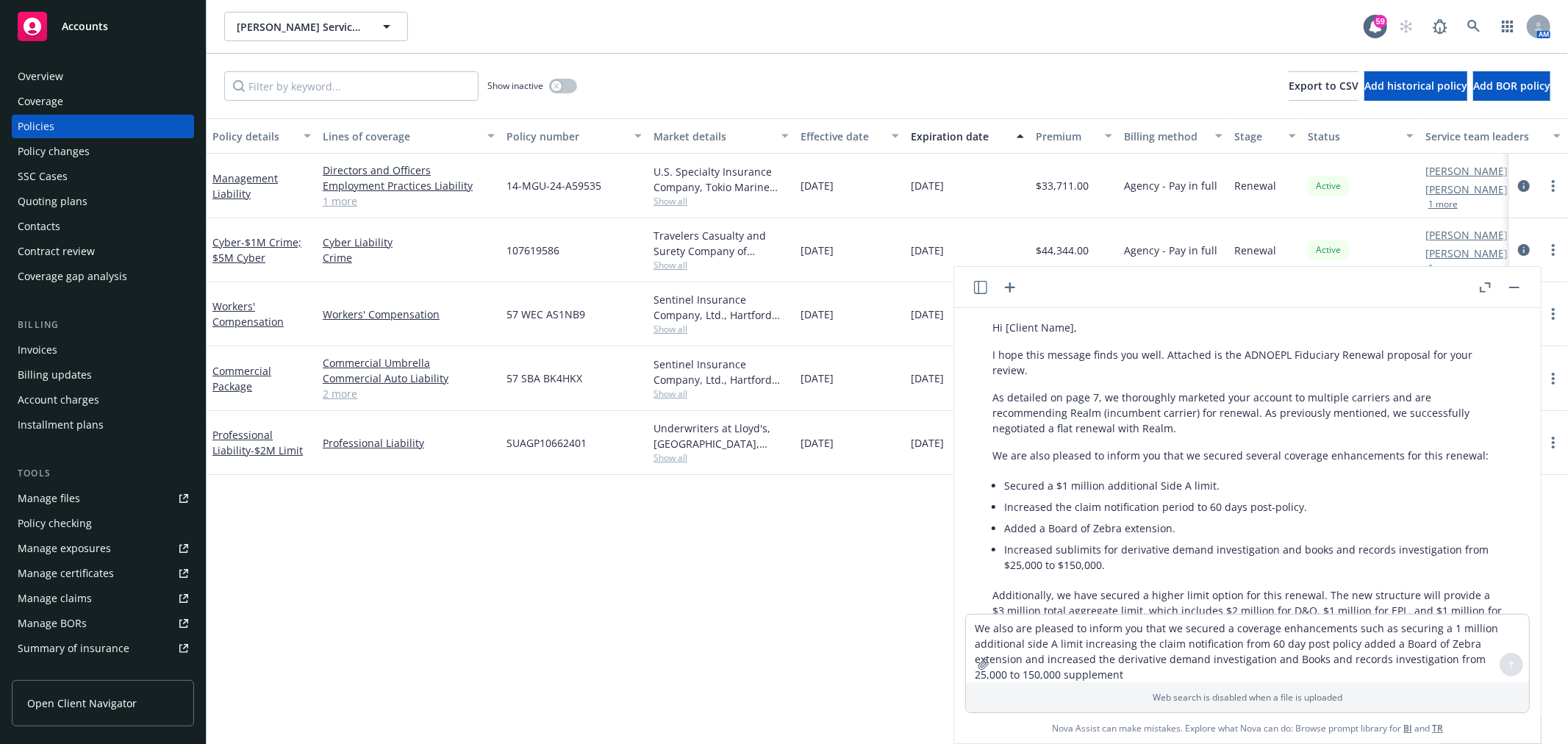
click at [1044, 290] on button "button" at bounding box center [1514, 287] width 18 height 18
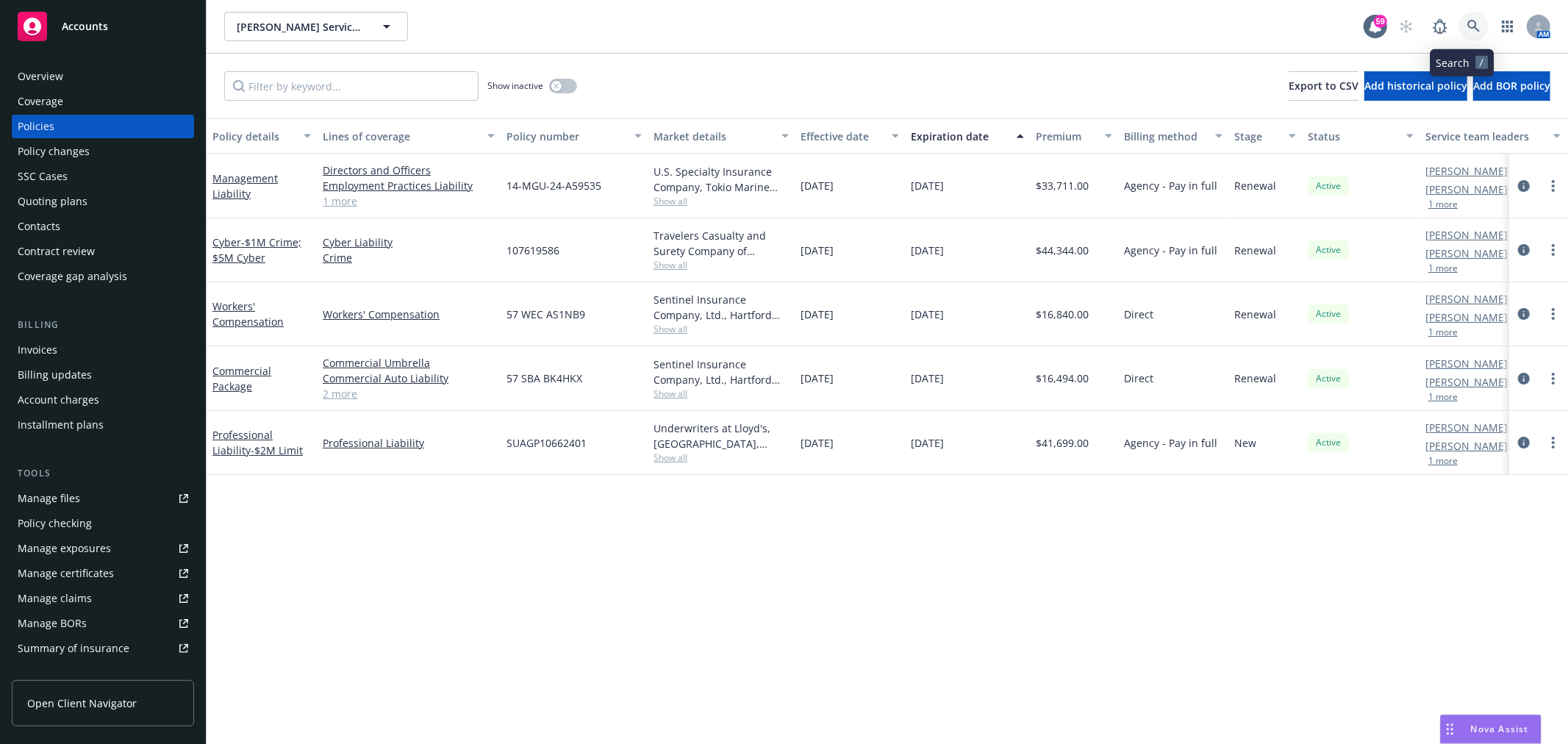
click at [1044, 20] on icon at bounding box center [1473, 26] width 13 height 13
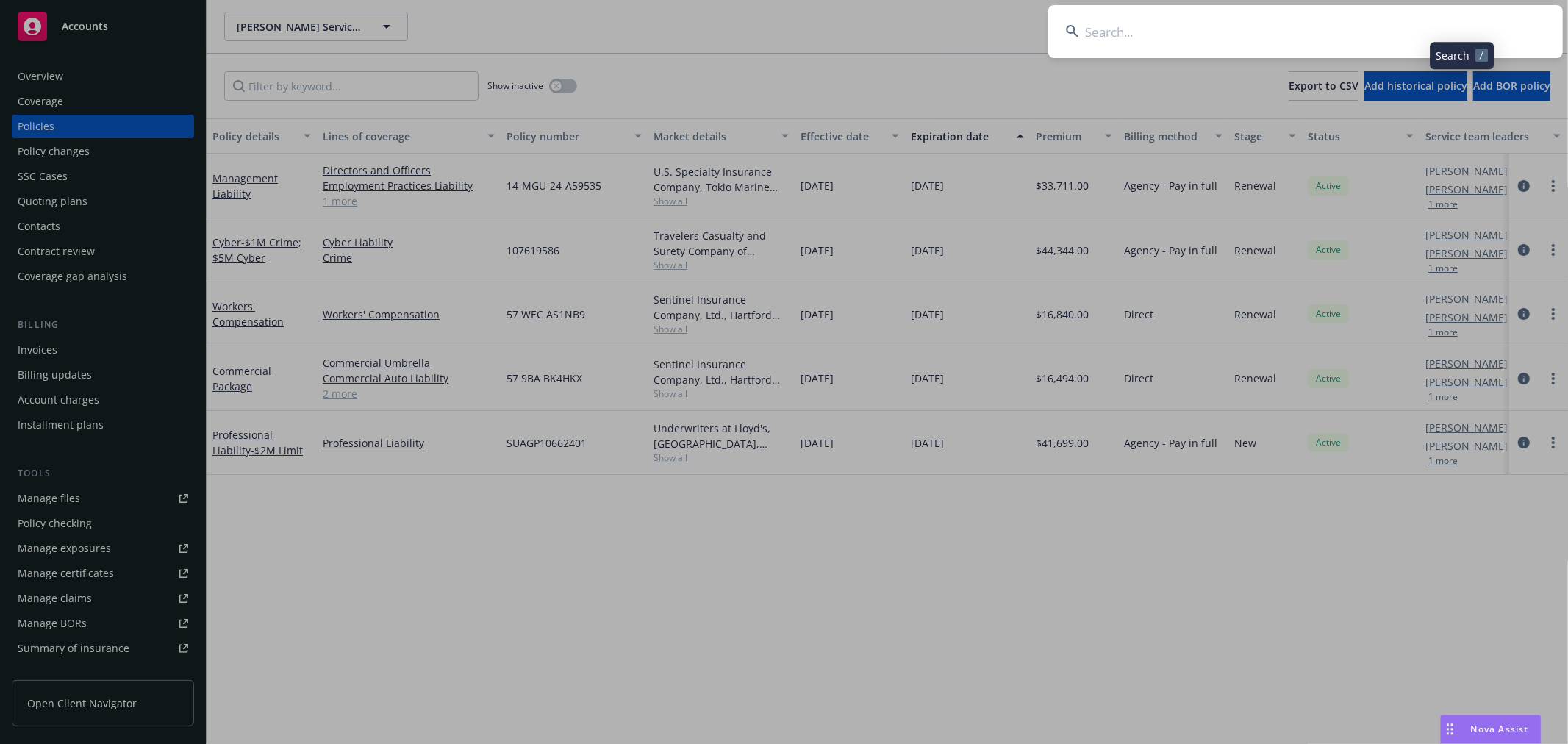
click at [1044, 26] on input at bounding box center [1305, 32] width 515 height 53
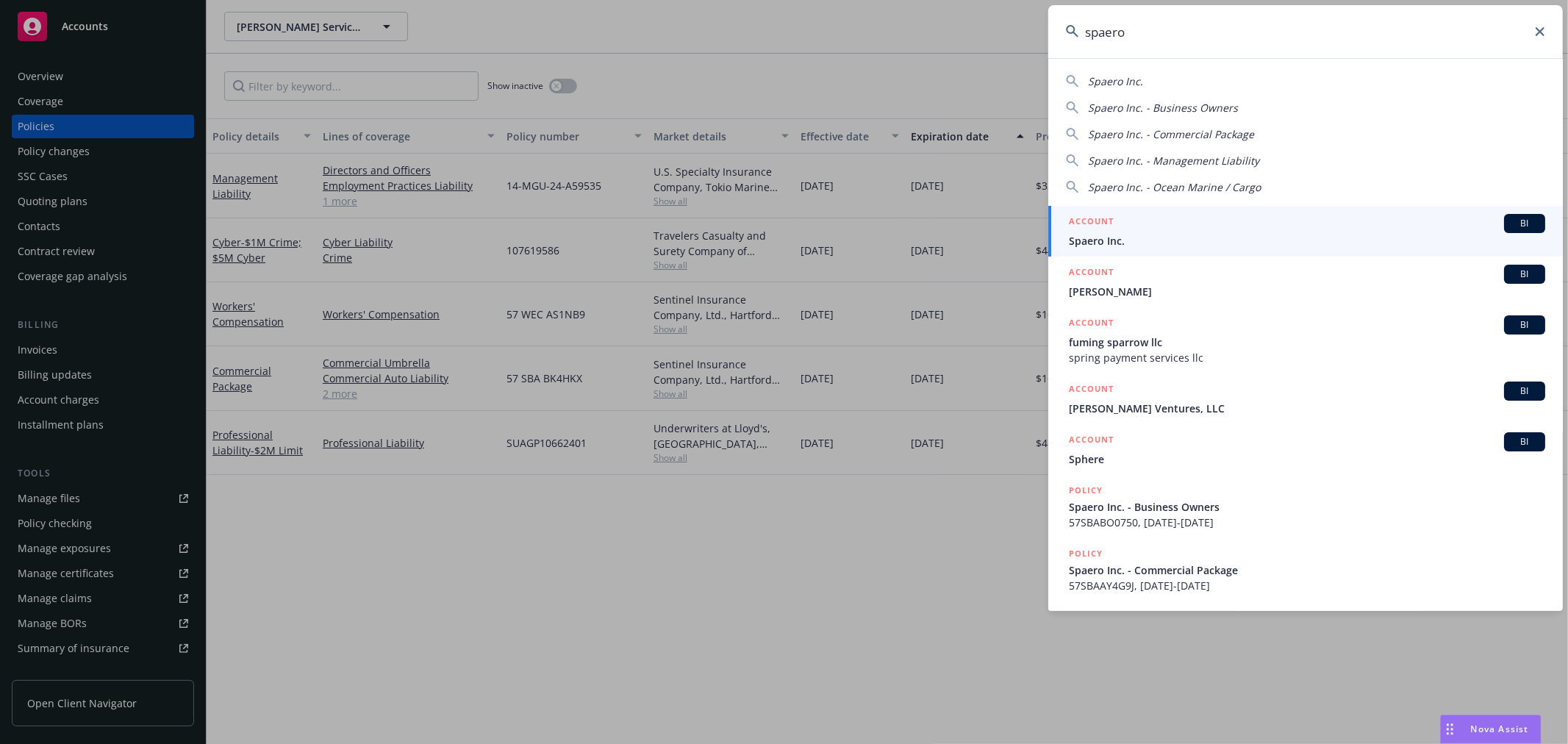
type input "spaero"
click at [1044, 228] on div "ACCOUNT BI" at bounding box center [1306, 223] width 476 height 19
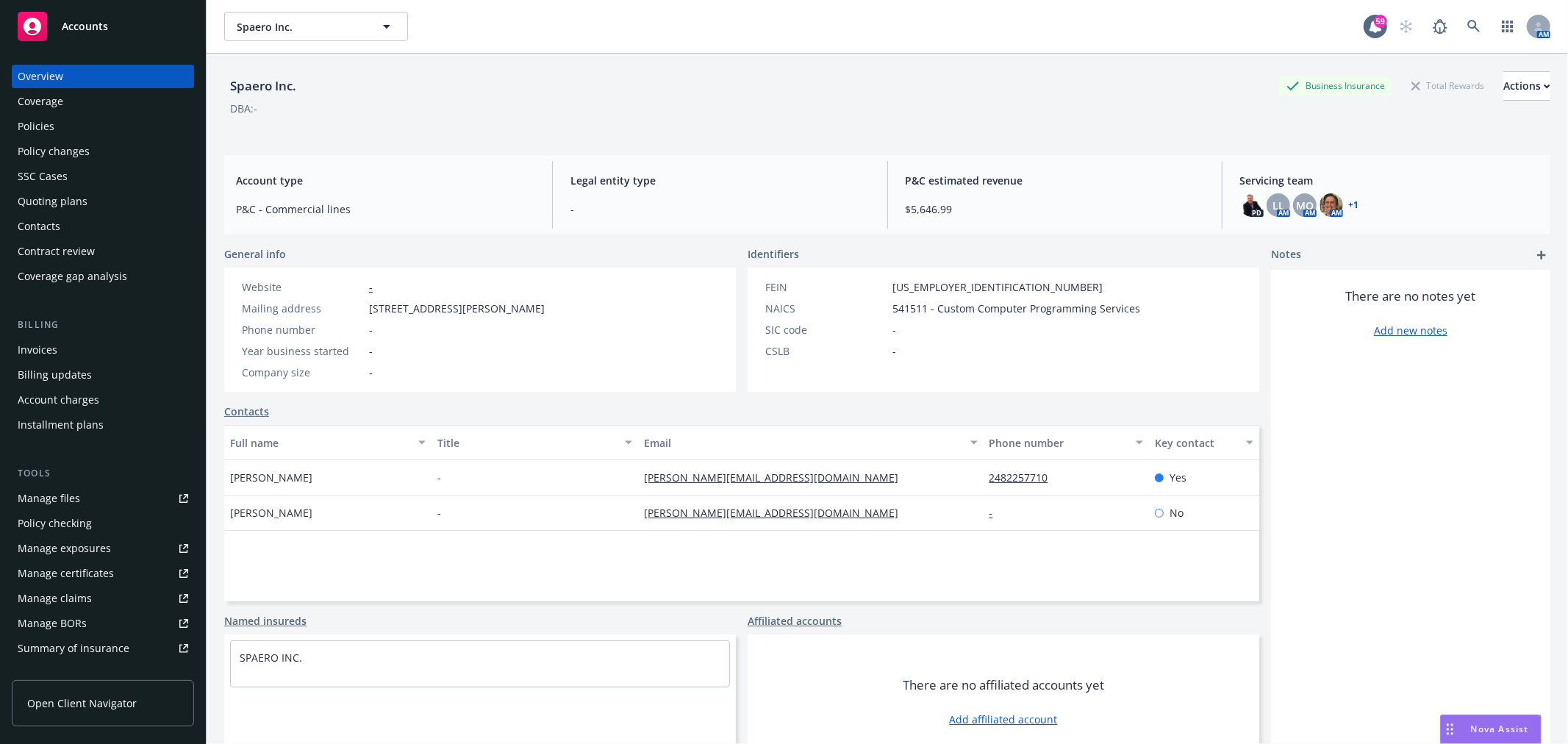
click at [79, 201] on div "Quoting plans" at bounding box center [52, 201] width 69 height 24
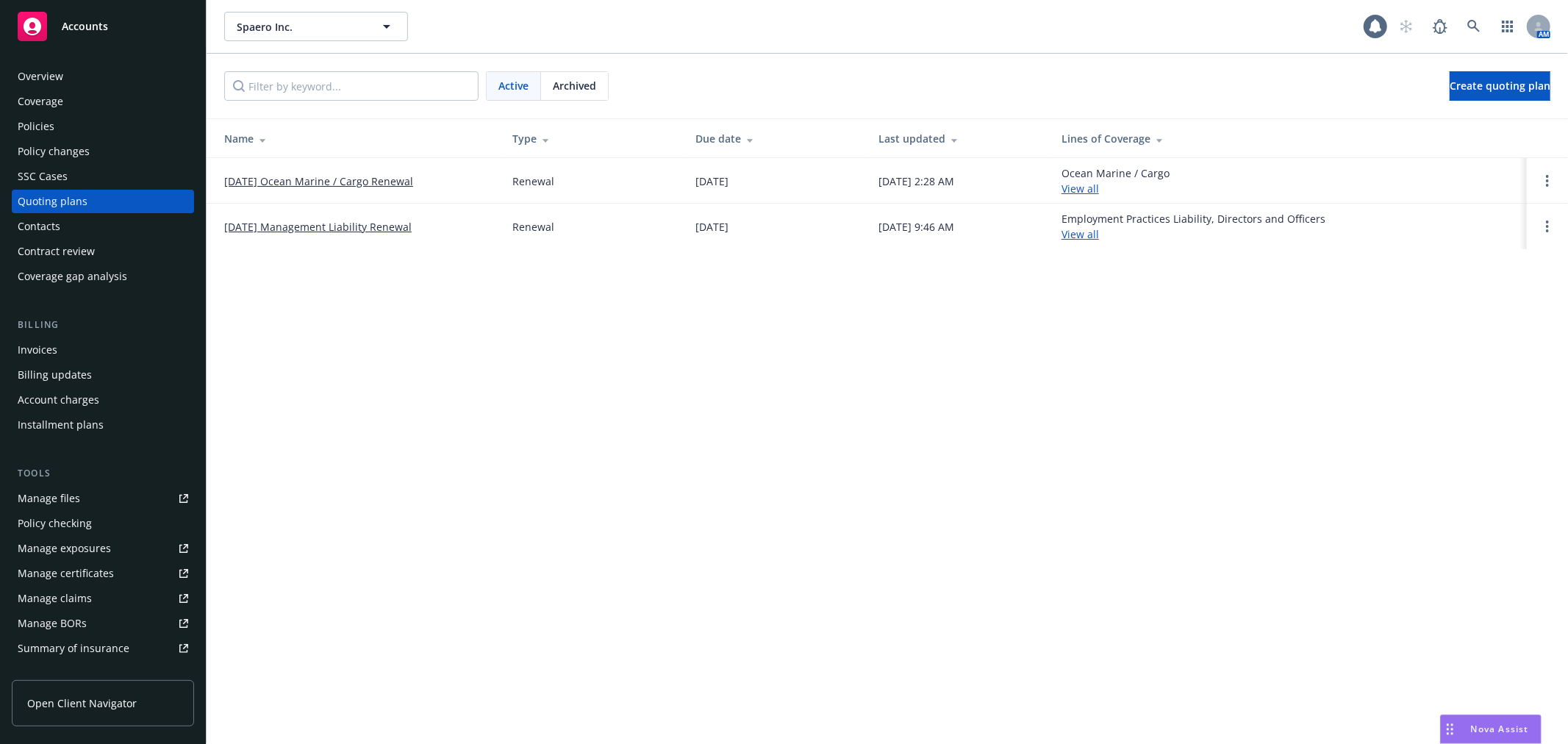
click at [376, 222] on link "[DATE] Management Liability Renewal" at bounding box center [317, 227] width 187 height 16
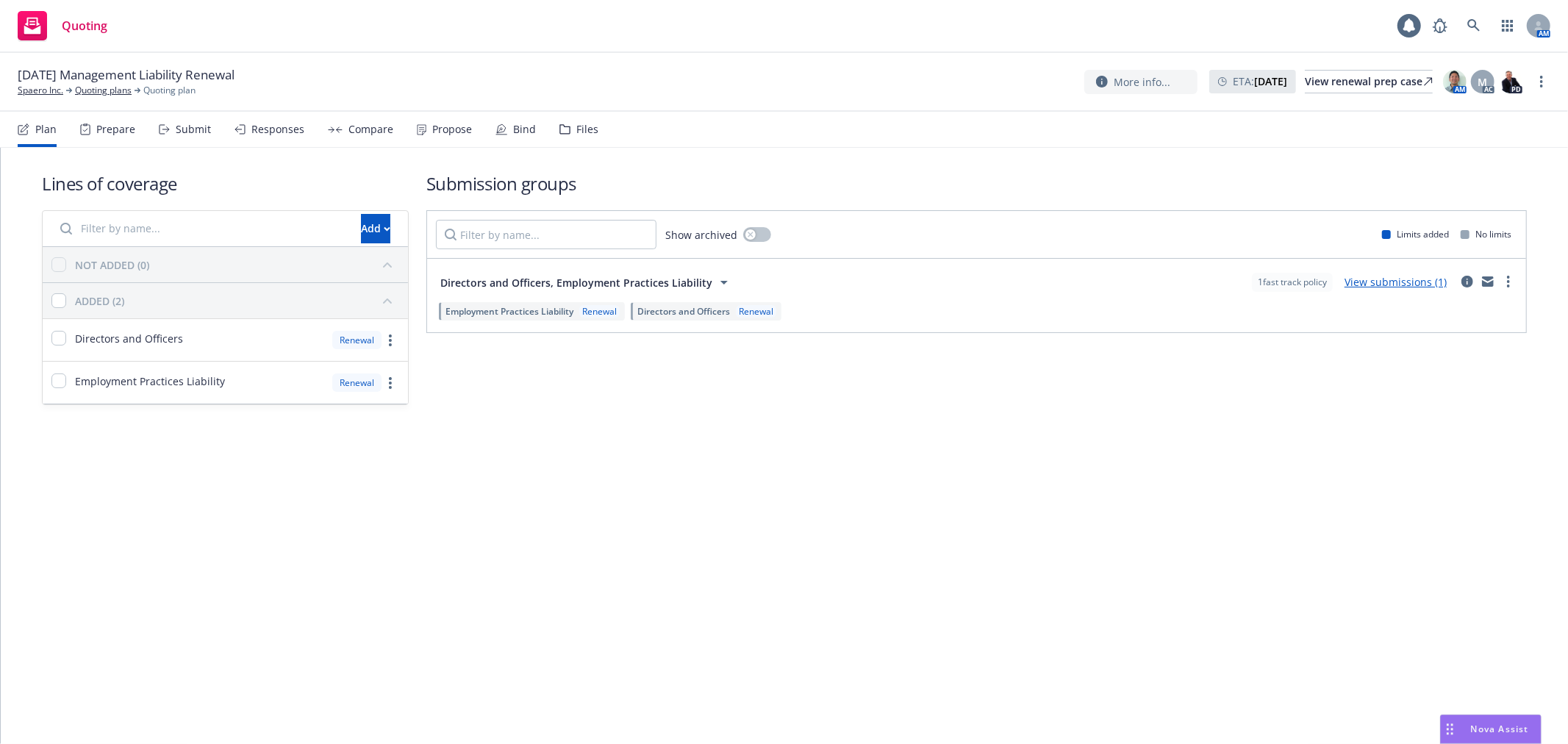
click at [569, 135] on div "Files" at bounding box center [579, 129] width 39 height 35
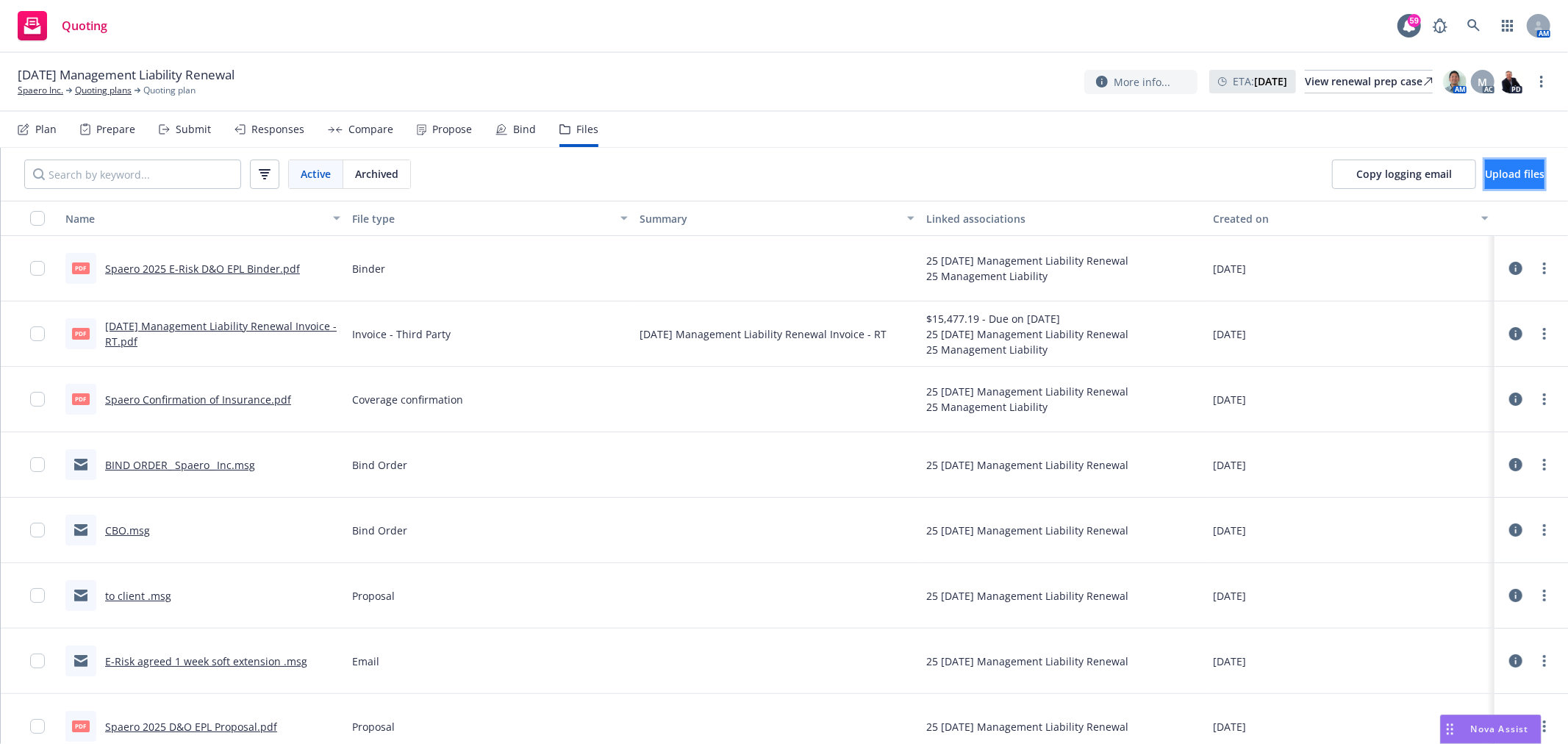
click at [1511, 174] on span "Upload files" at bounding box center [1514, 174] width 60 height 14
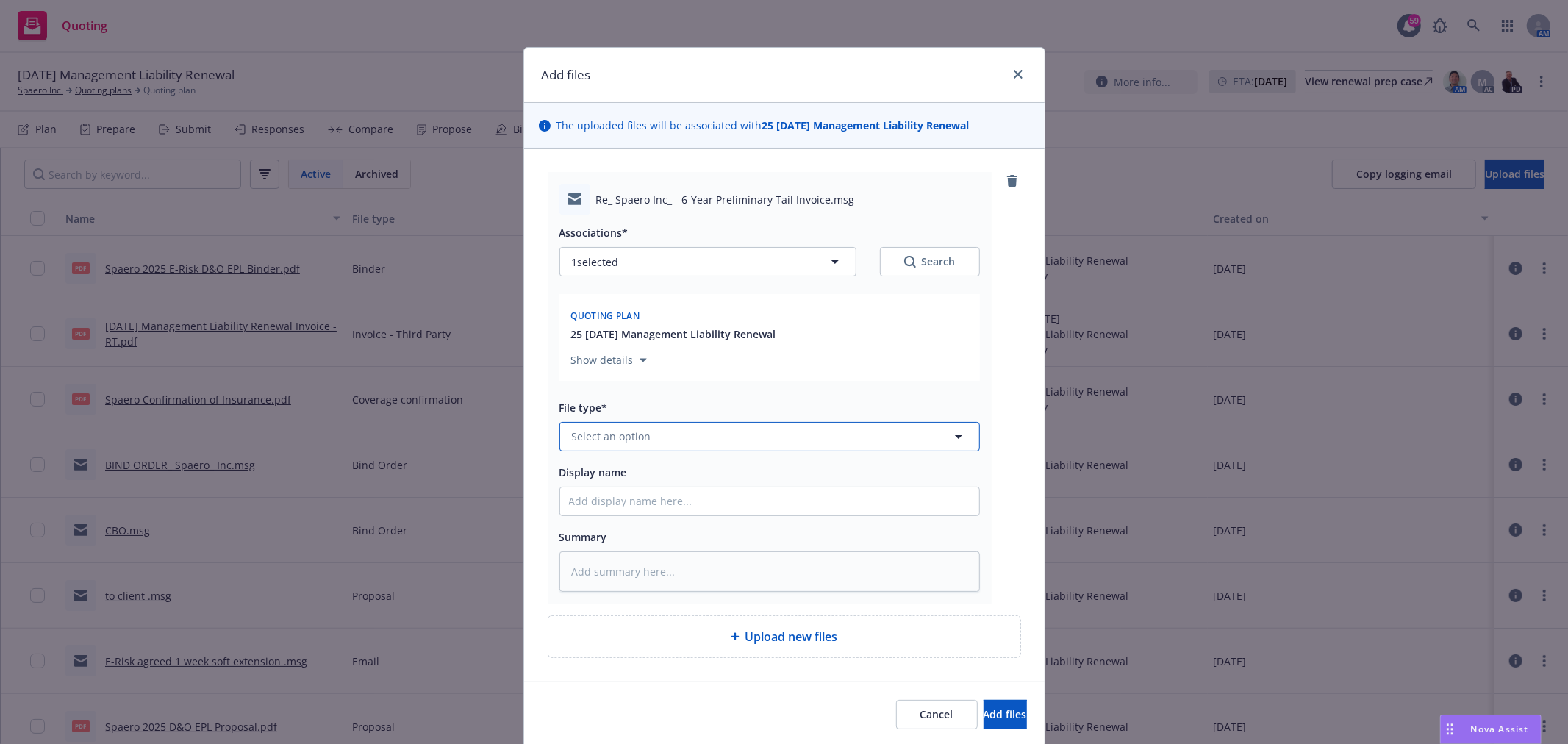
click at [627, 432] on span "Select an option" at bounding box center [611, 437] width 79 height 16
type input "Bind order"
click at [627, 398] on div "Bind Order" at bounding box center [770, 395] width 401 height 21
click at [714, 504] on input "Display name" at bounding box center [770, 502] width 419 height 28
type textarea "x"
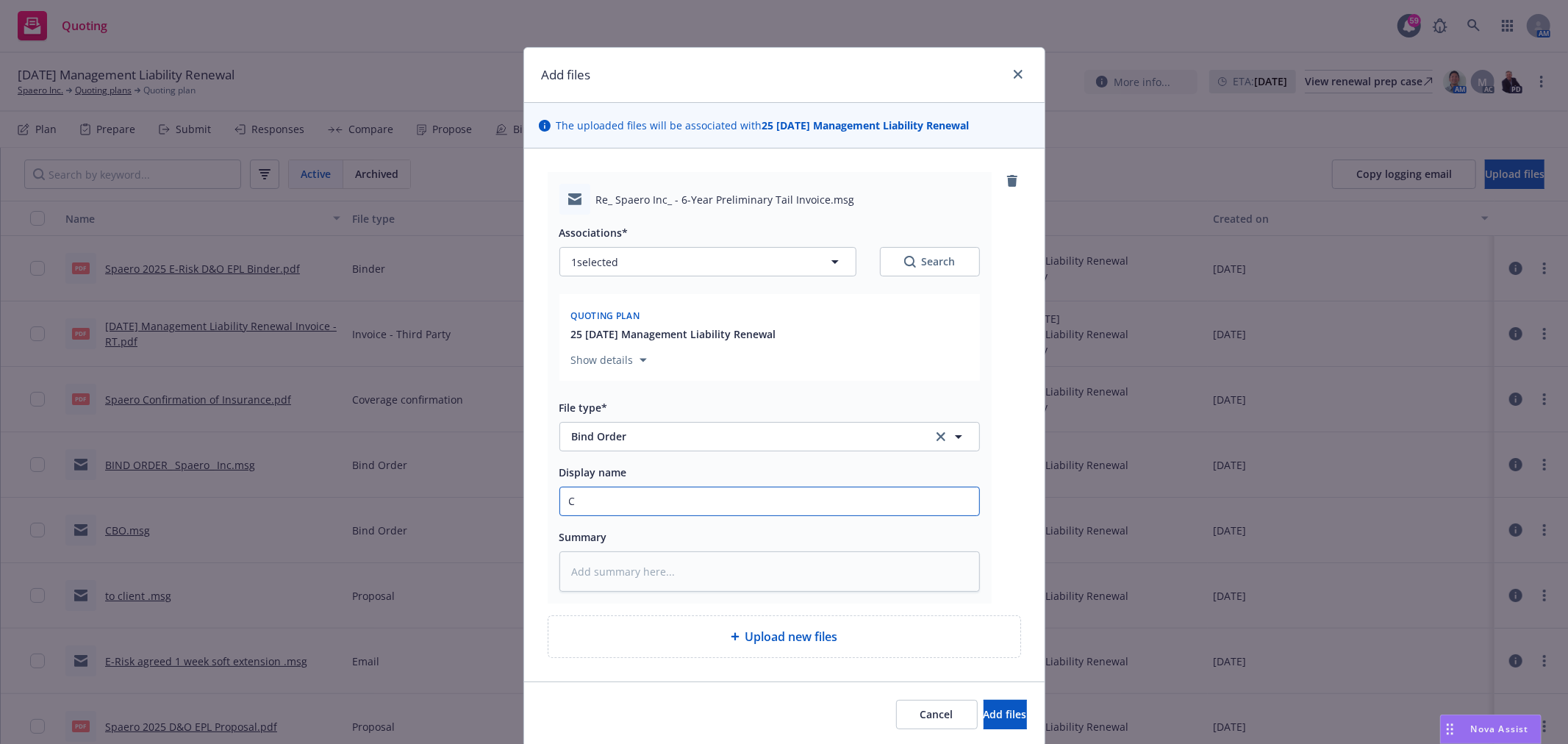
type input "C"
type textarea "x"
type input "CB"
type textarea "x"
type input "CBO"
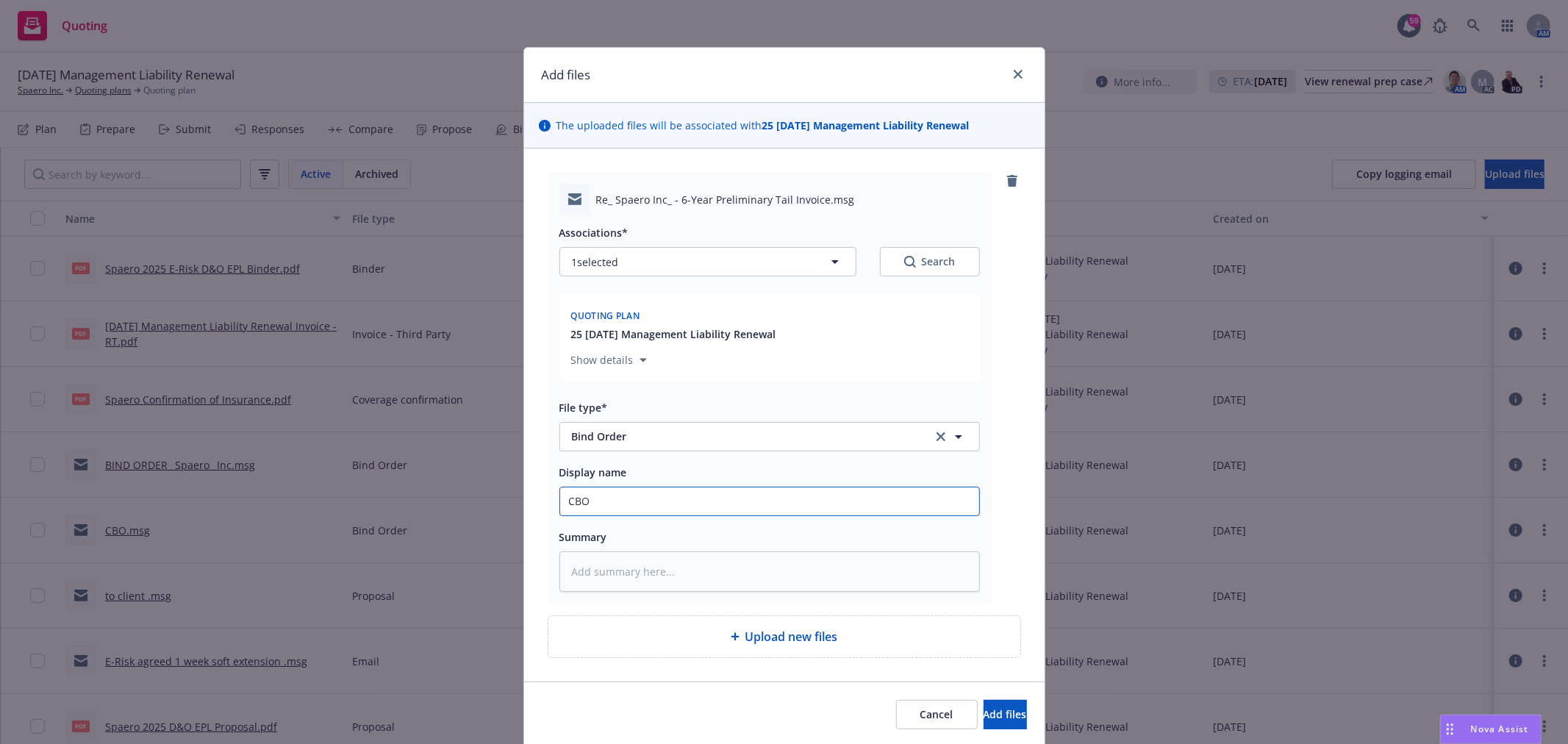
type textarea "x"
type input "CBO"
type textarea "x"
type input "CBO 6"
type textarea "x"
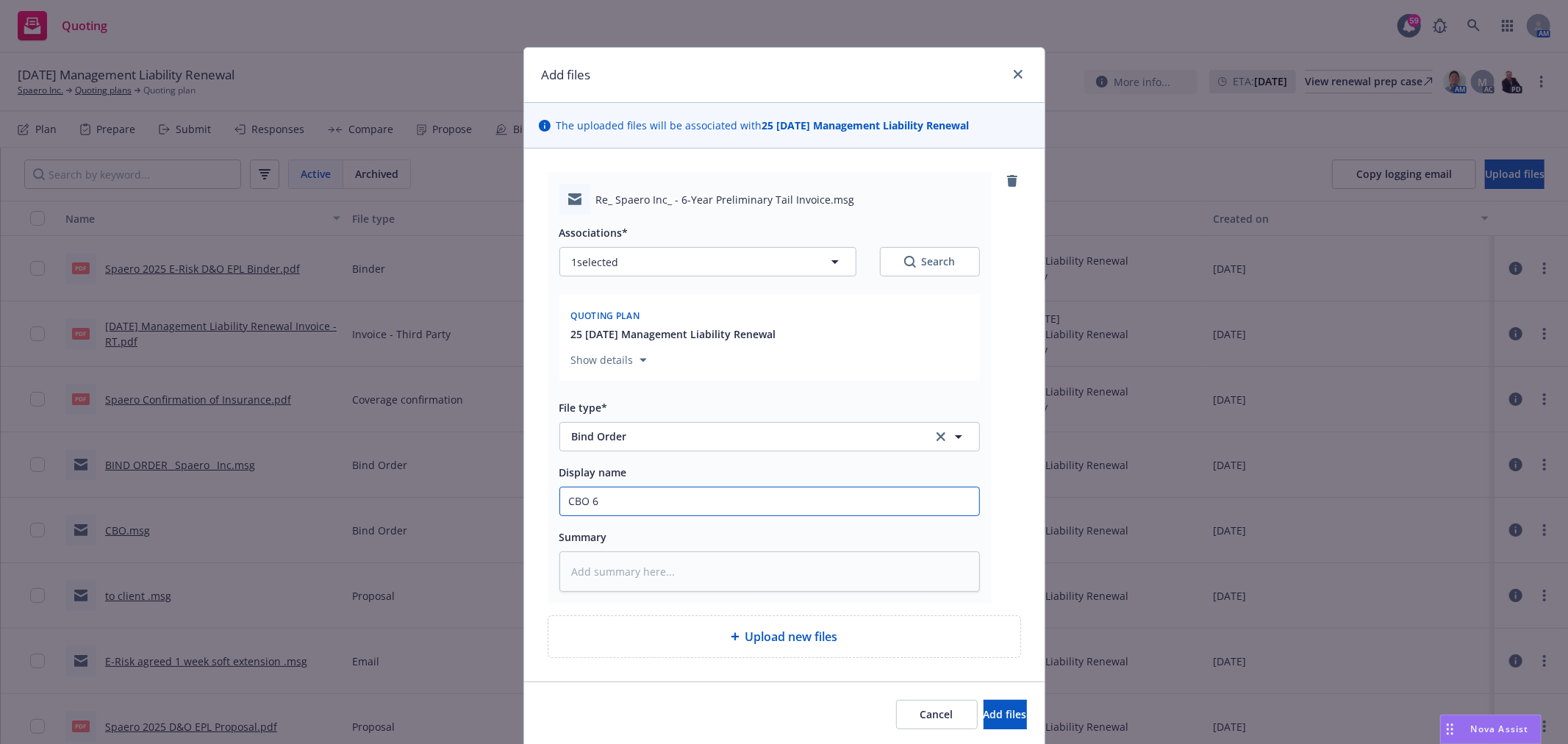
type input "CBO 6"
type textarea "x"
type input "CBO 6 y"
type textarea "x"
type input "CBO 6 yr"
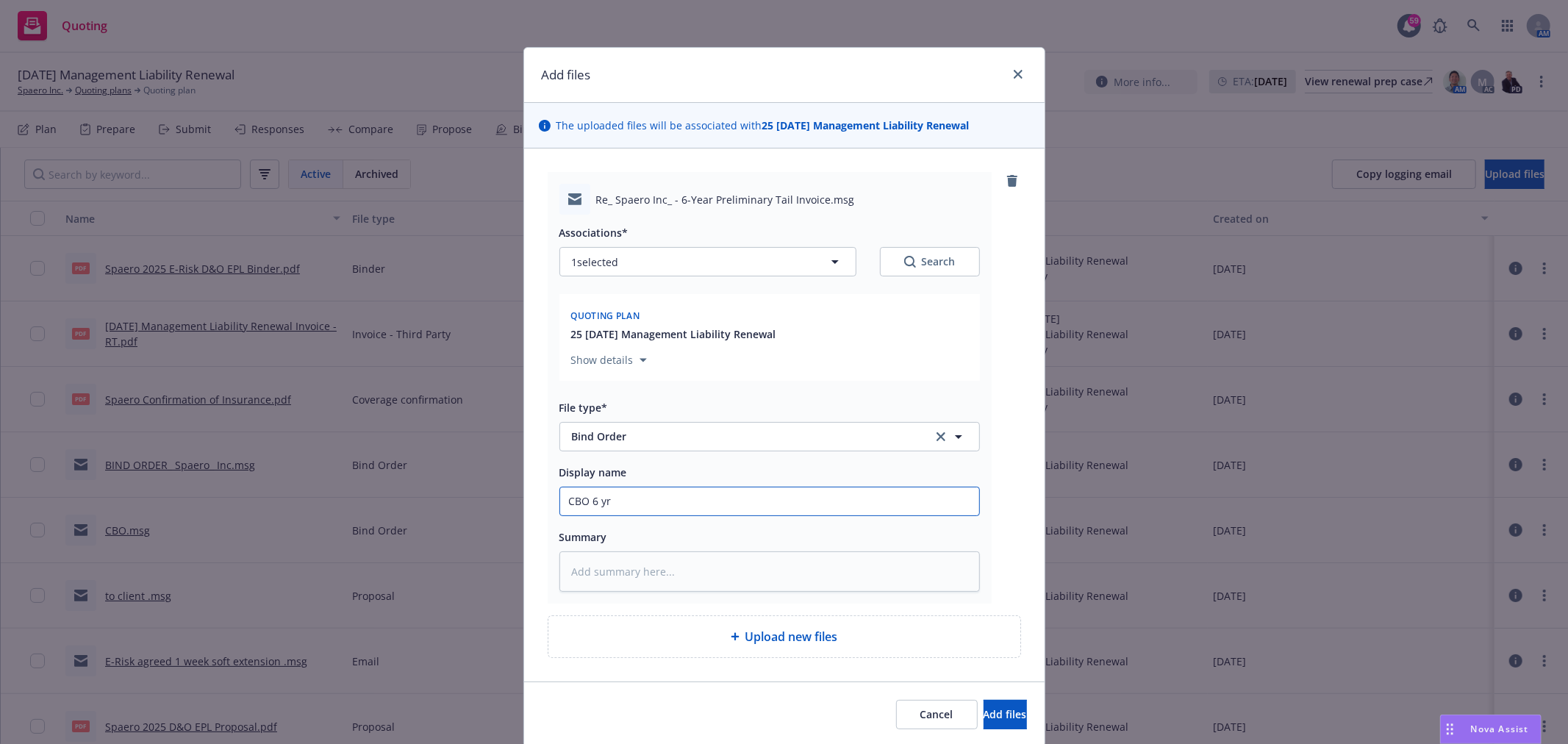
type textarea "x"
type input "CBO 6 yr t"
type textarea "x"
type input "CBO 6 yr ta"
type textarea "x"
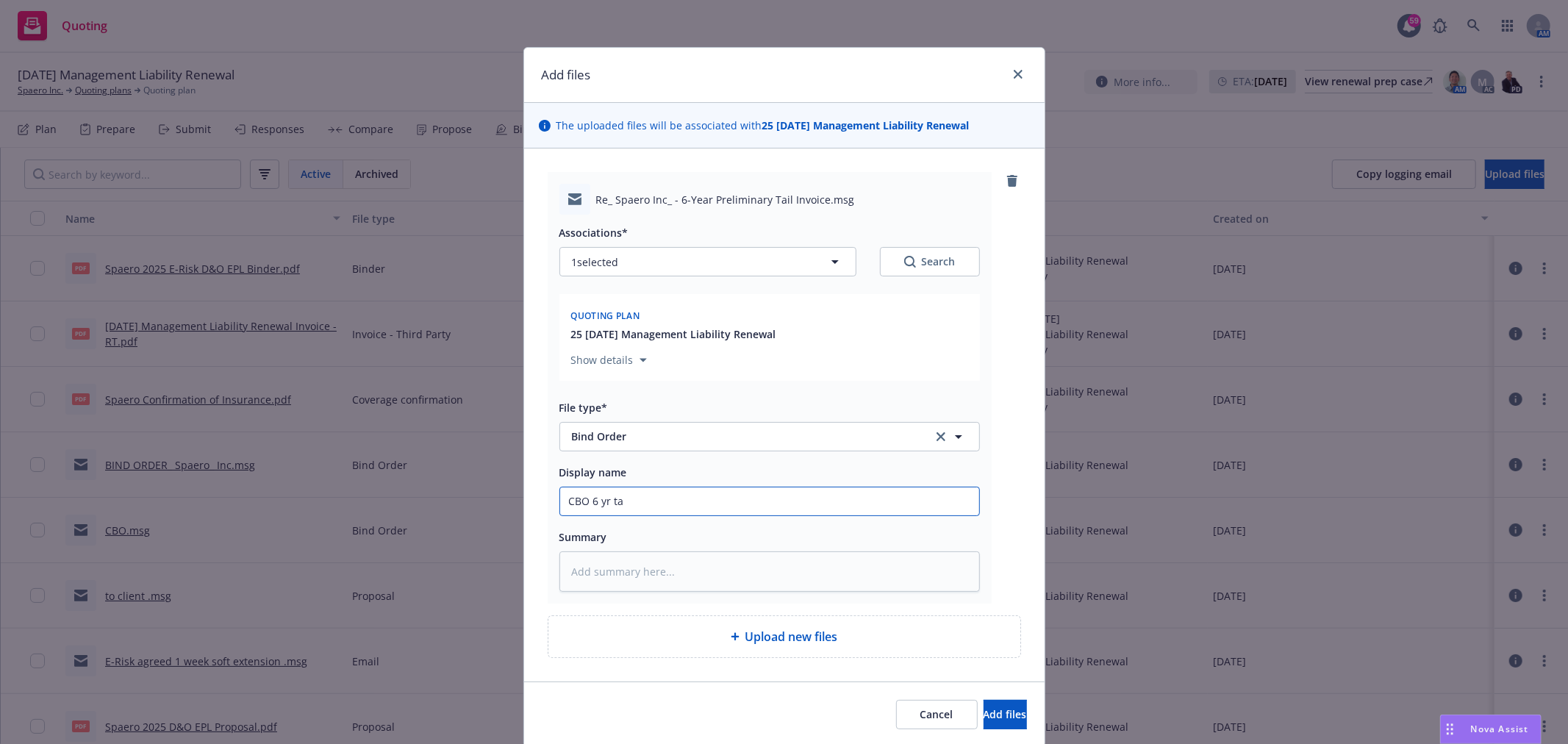
type input "CBO 6 yr tai"
type textarea "x"
type input "CBO 6 yr tail"
click at [983, 699] on button "Add files" at bounding box center [1004, 713] width 43 height 29
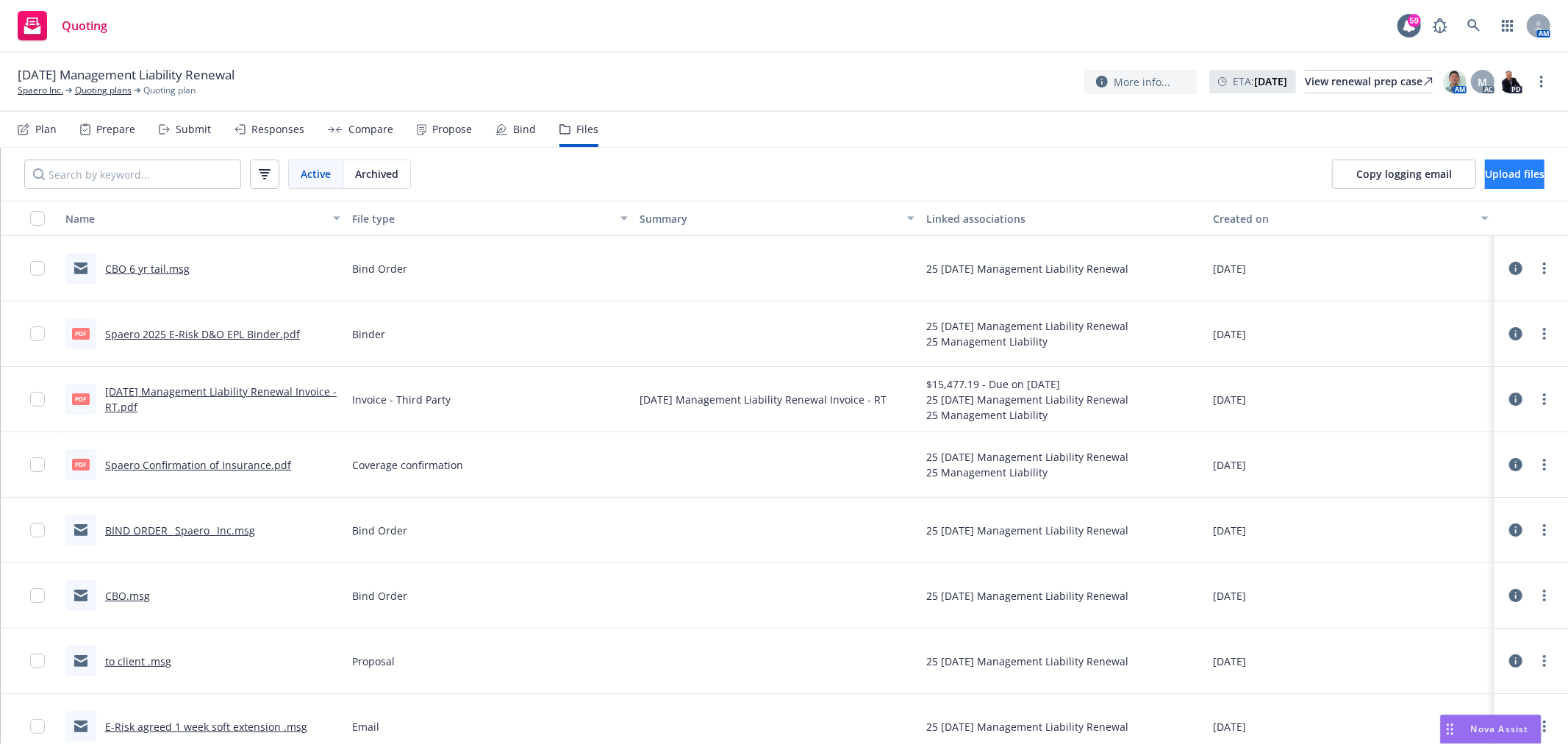
click at [1494, 187] on div "Copy logging email Upload files" at bounding box center [1437, 174] width 259 height 53
click at [1492, 181] on button "Upload files" at bounding box center [1514, 174] width 60 height 29
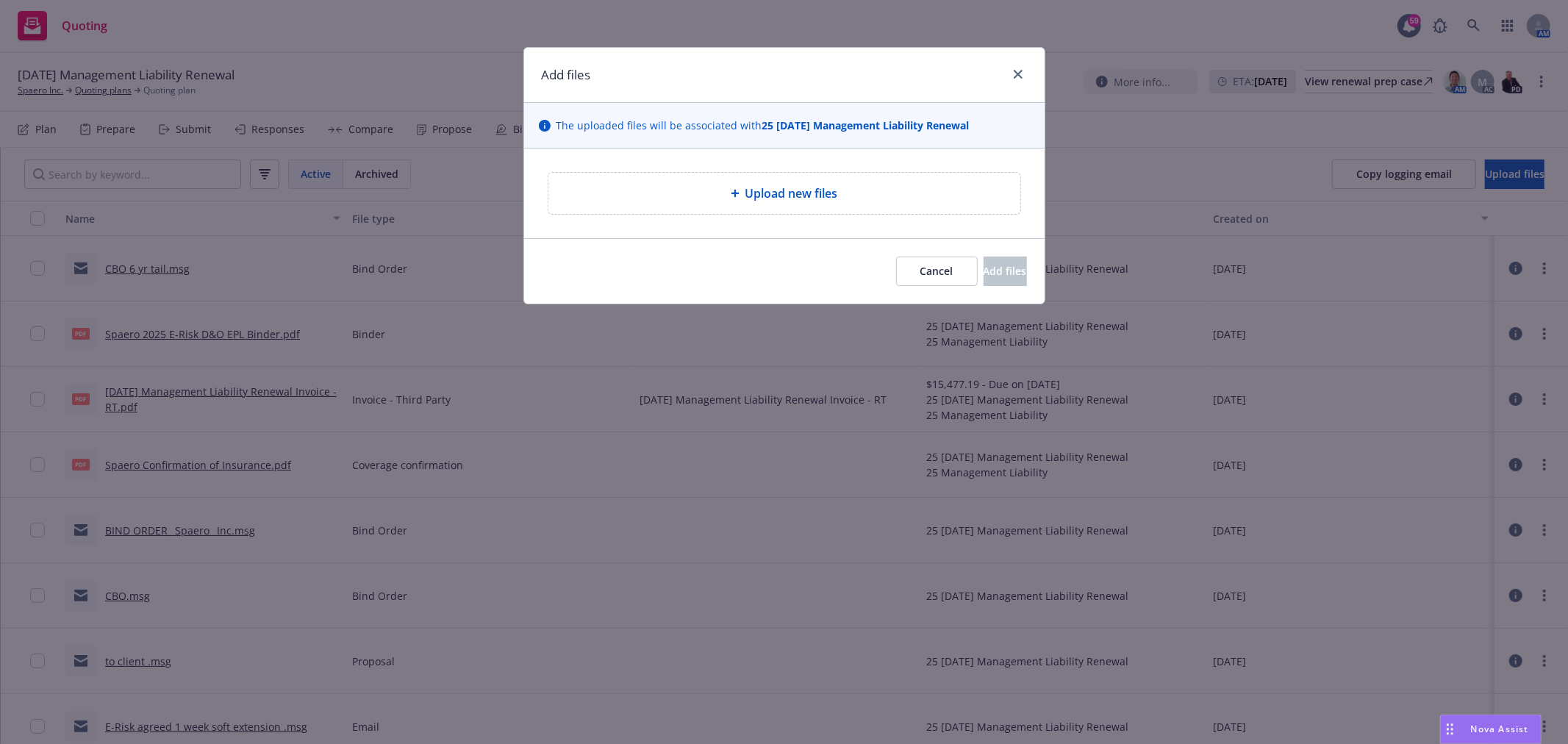
type textarea "x"
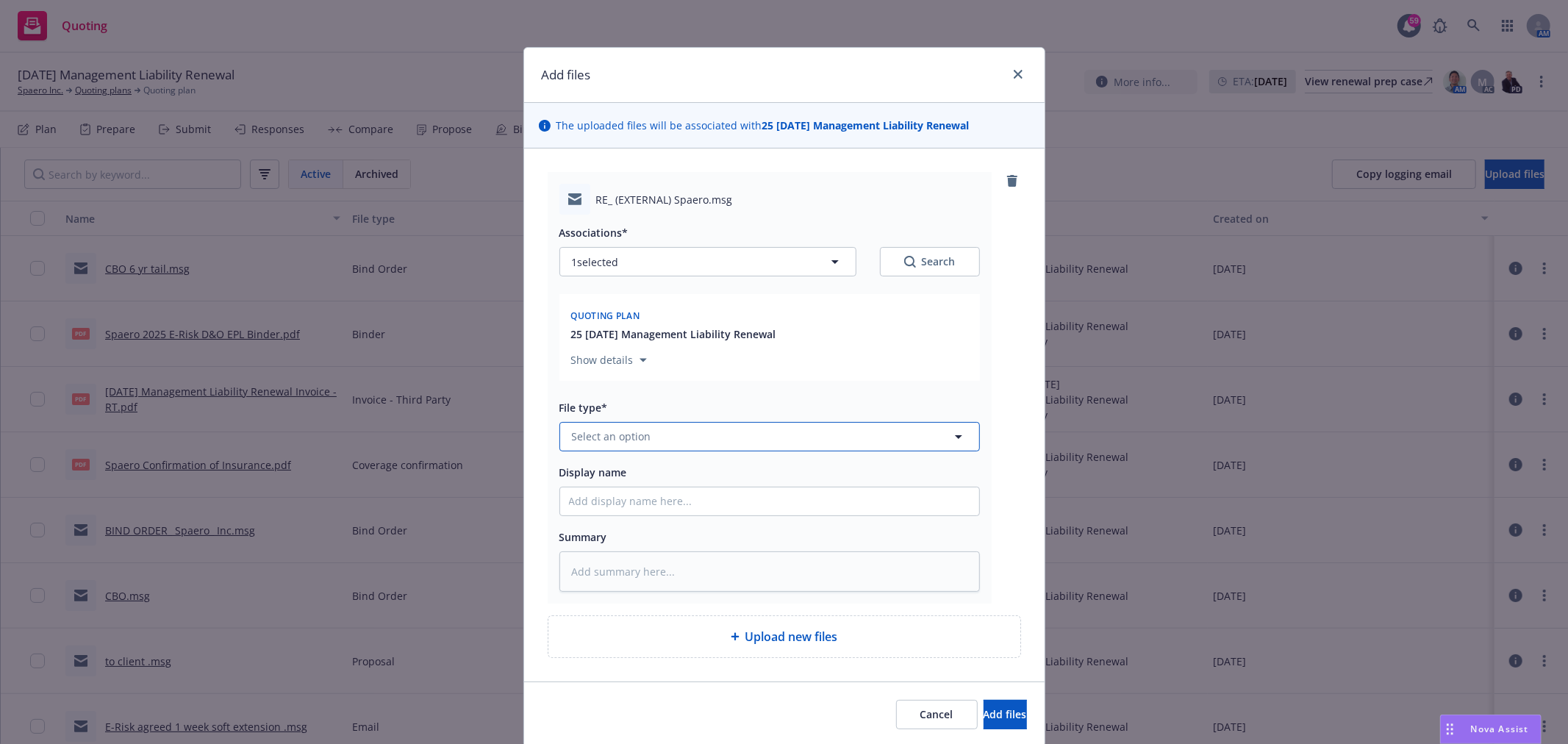
click at [695, 449] on button "Select an option" at bounding box center [770, 436] width 421 height 29
type input "Bind"
click at [645, 327] on div "Bind Order" at bounding box center [770, 318] width 401 height 21
click at [618, 493] on input "Display name" at bounding box center [770, 502] width 419 height 28
type textarea "x"
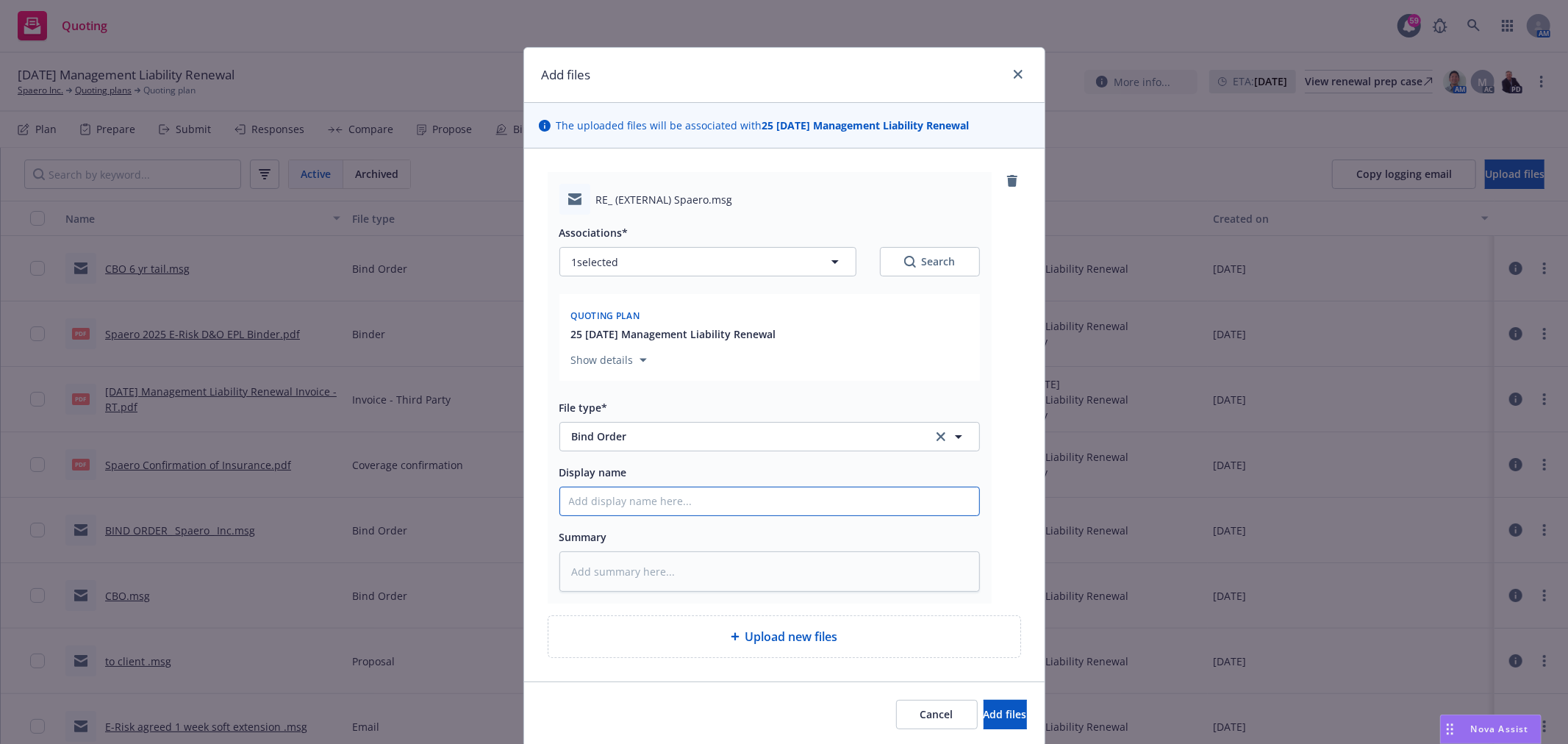
type input "B"
type textarea "x"
type input "Bi"
type textarea "x"
type input "Bin"
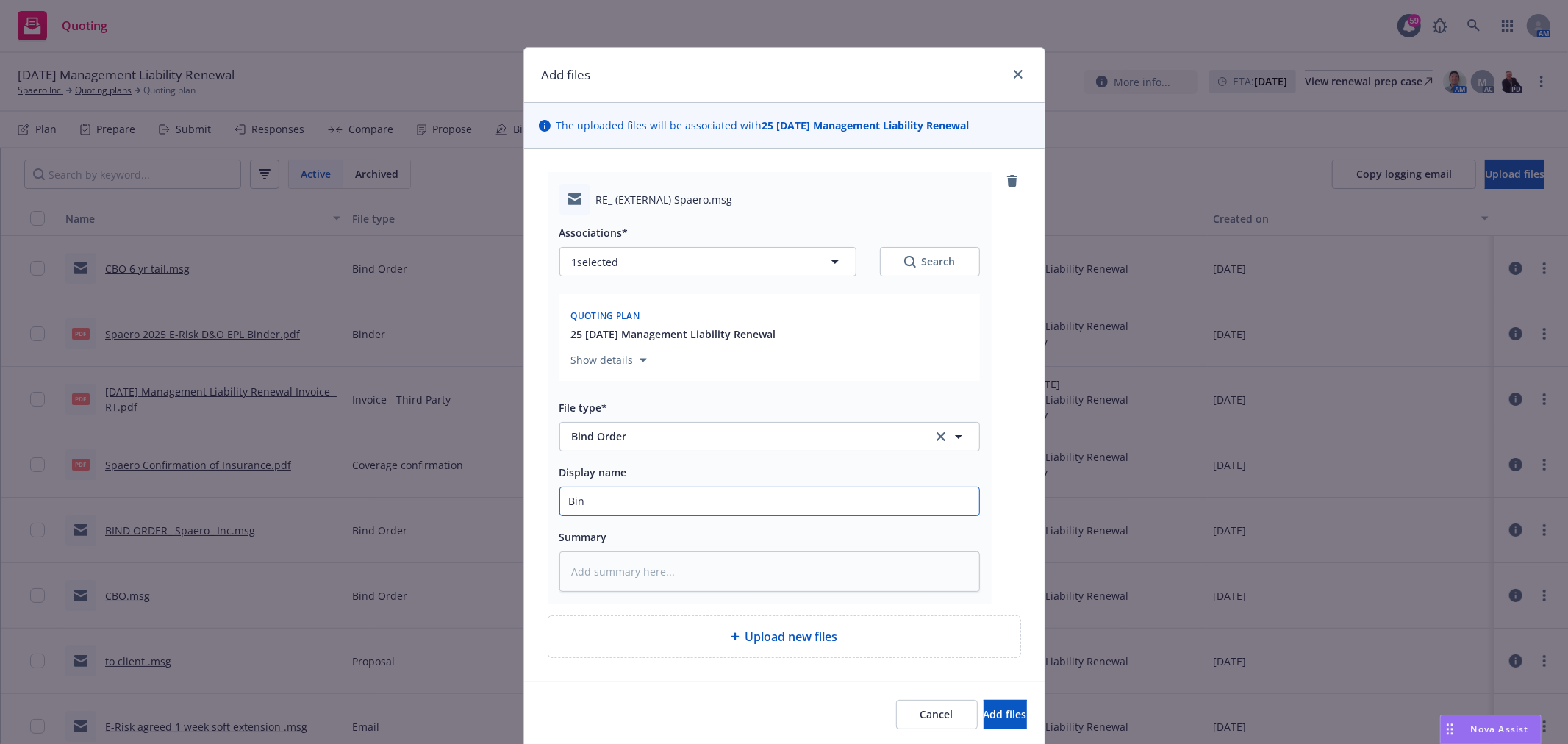
type textarea "x"
type input "Bind"
type textarea "x"
type input "Bind"
type textarea "x"
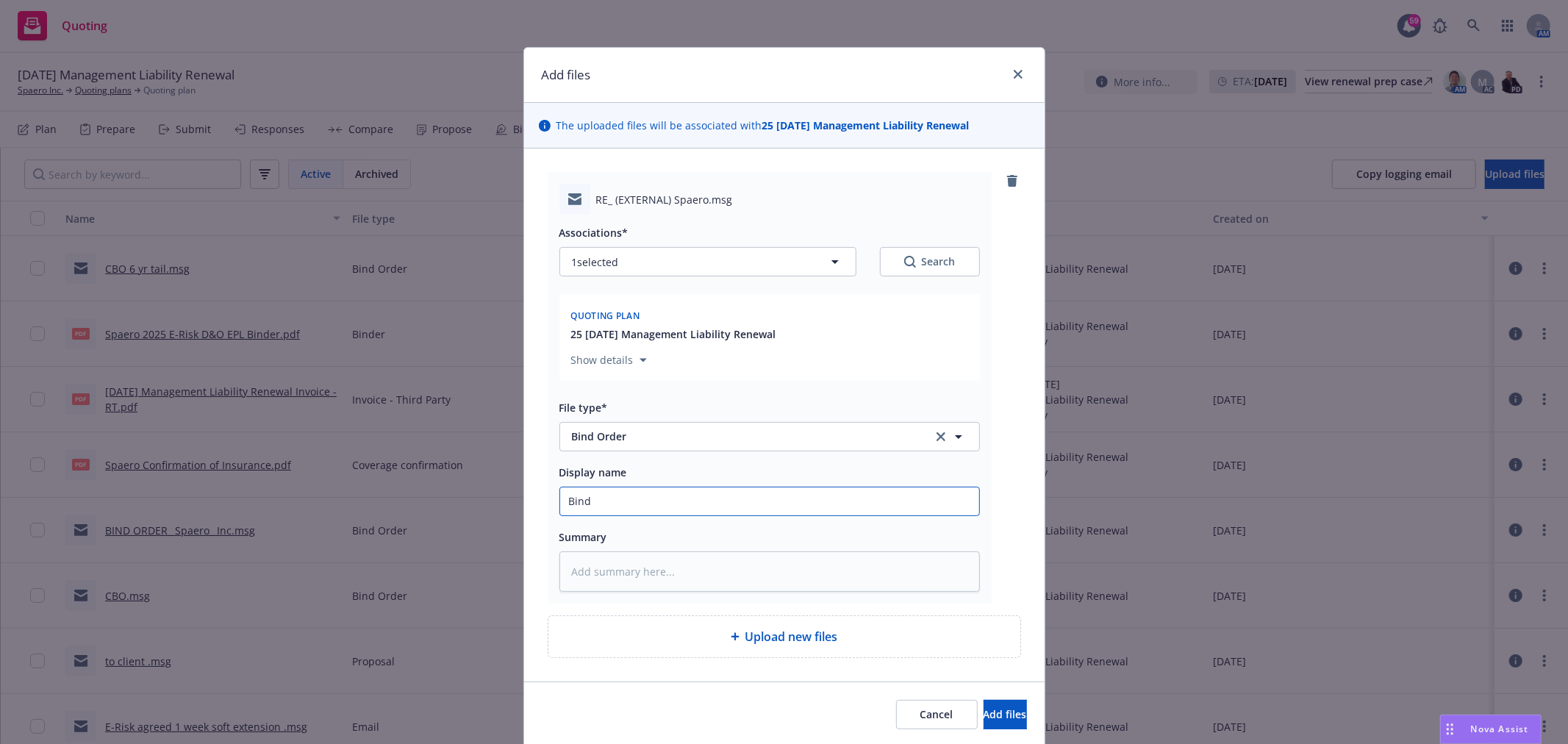
type input "Bind o"
type textarea "x"
type input "Bind or"
type textarea "x"
type input "Bind ord"
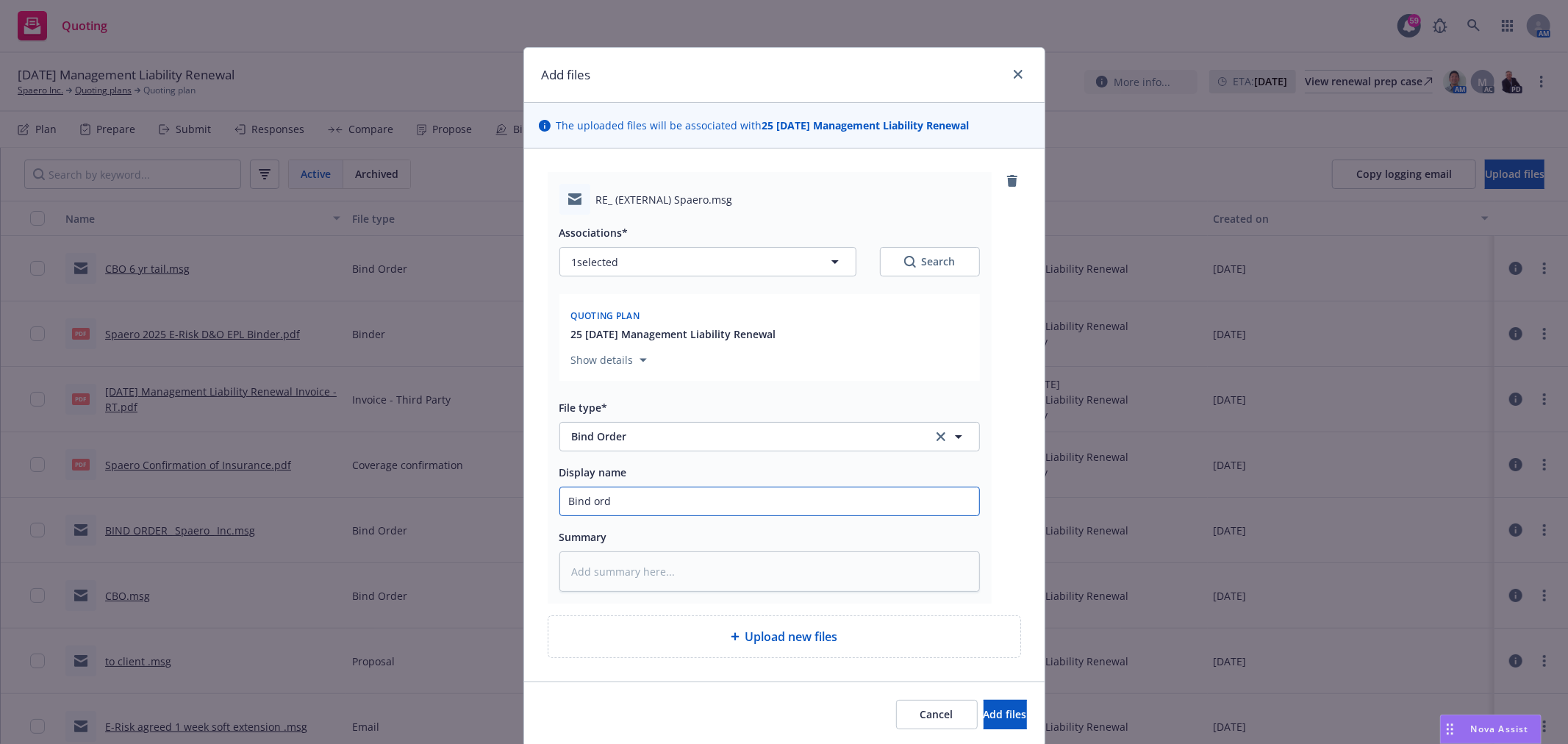
type textarea "x"
type input "Bind orde"
type textarea "x"
type input "Bind order"
type textarea "x"
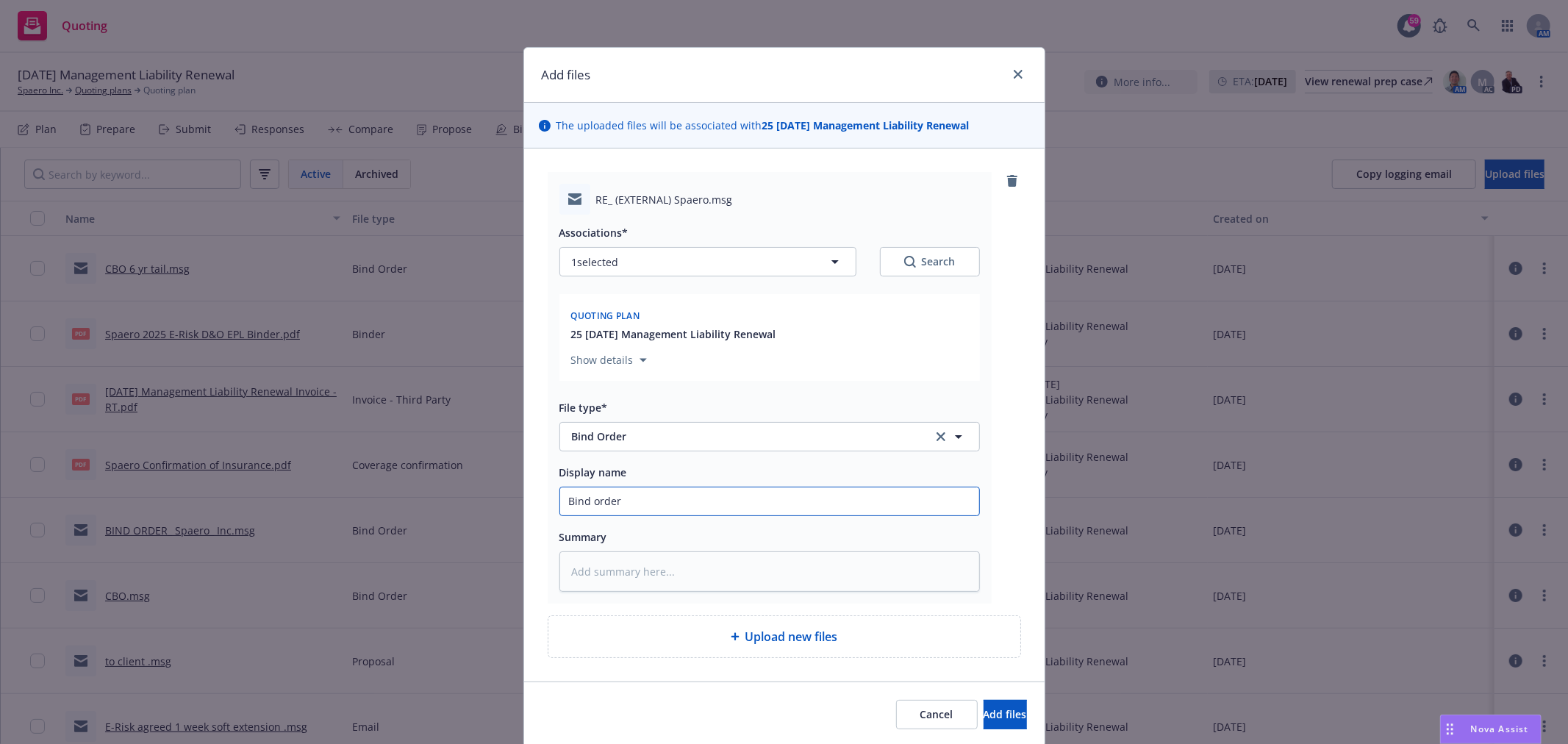
type input "Bind order 6"
type textarea "x"
type input "Bind order 6"
type textarea "x"
type input "Bind order 6 y"
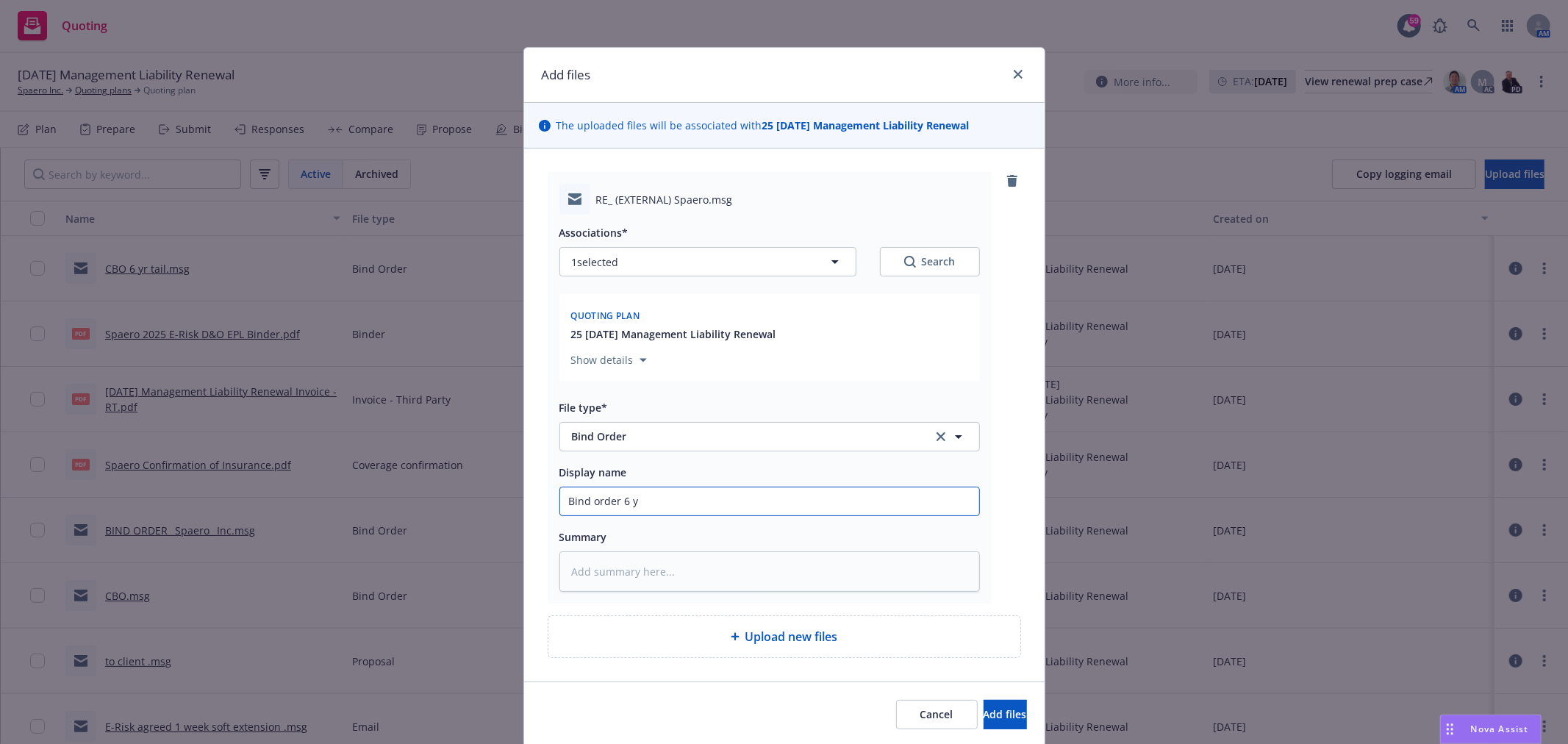
type textarea "x"
type input "Bind order 6 yr"
type textarea "x"
type input "Bind order 6 yr t"
type textarea "x"
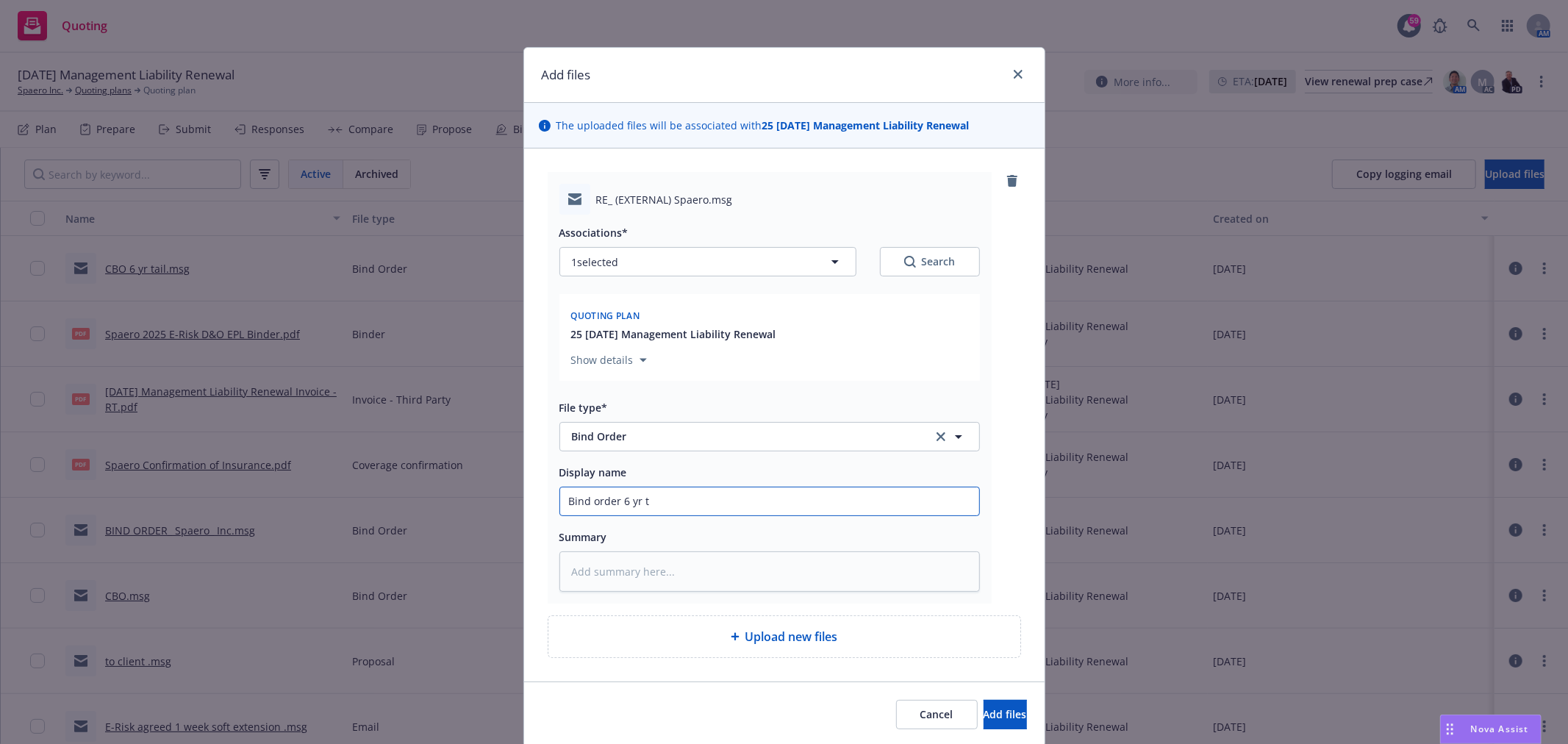
type input "Bind order 6 yr ta"
type textarea "x"
type input "Bind order 6 yr tai"
type textarea "x"
type input "Bind order 6 yr tail"
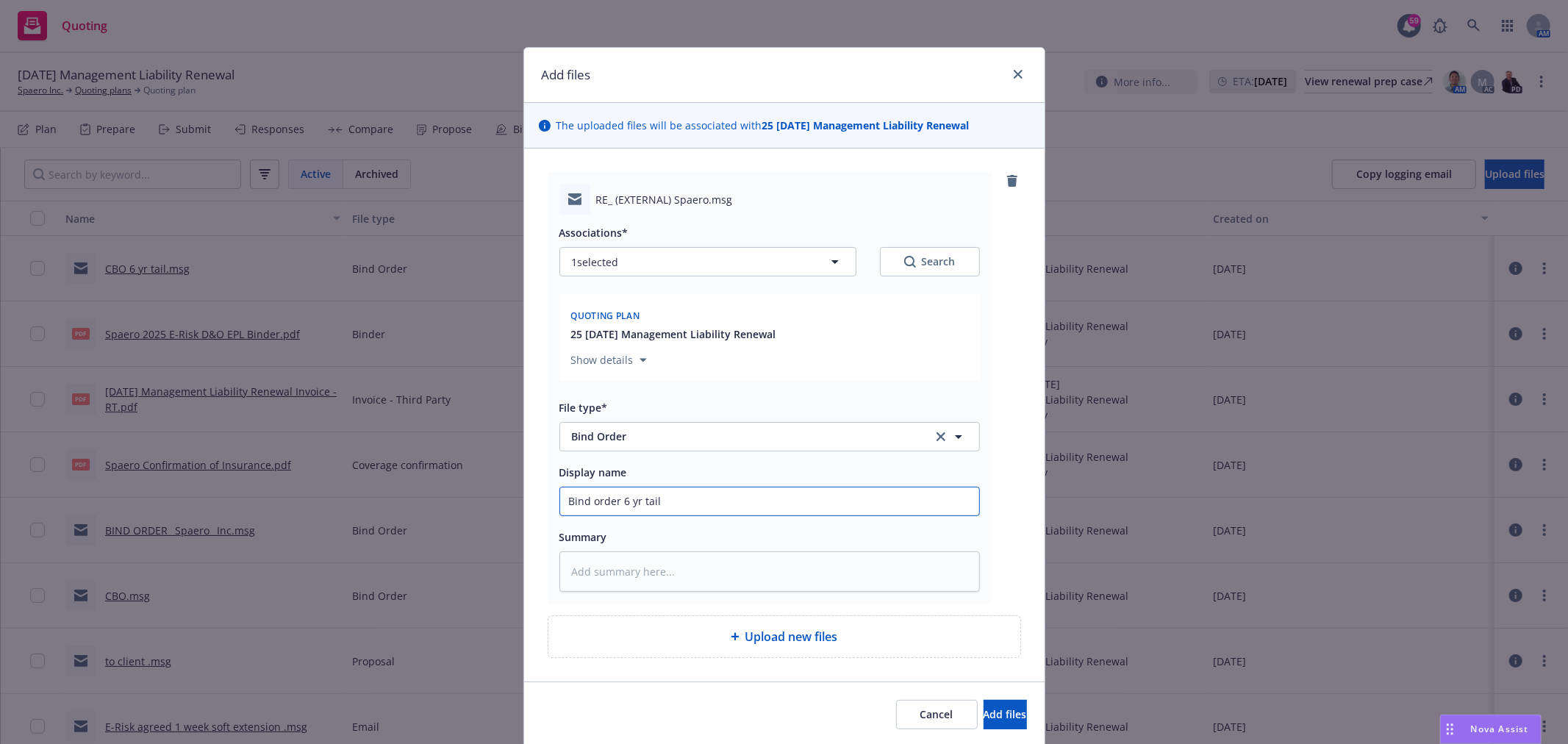
click at [983, 699] on button "Add files" at bounding box center [1004, 713] width 43 height 29
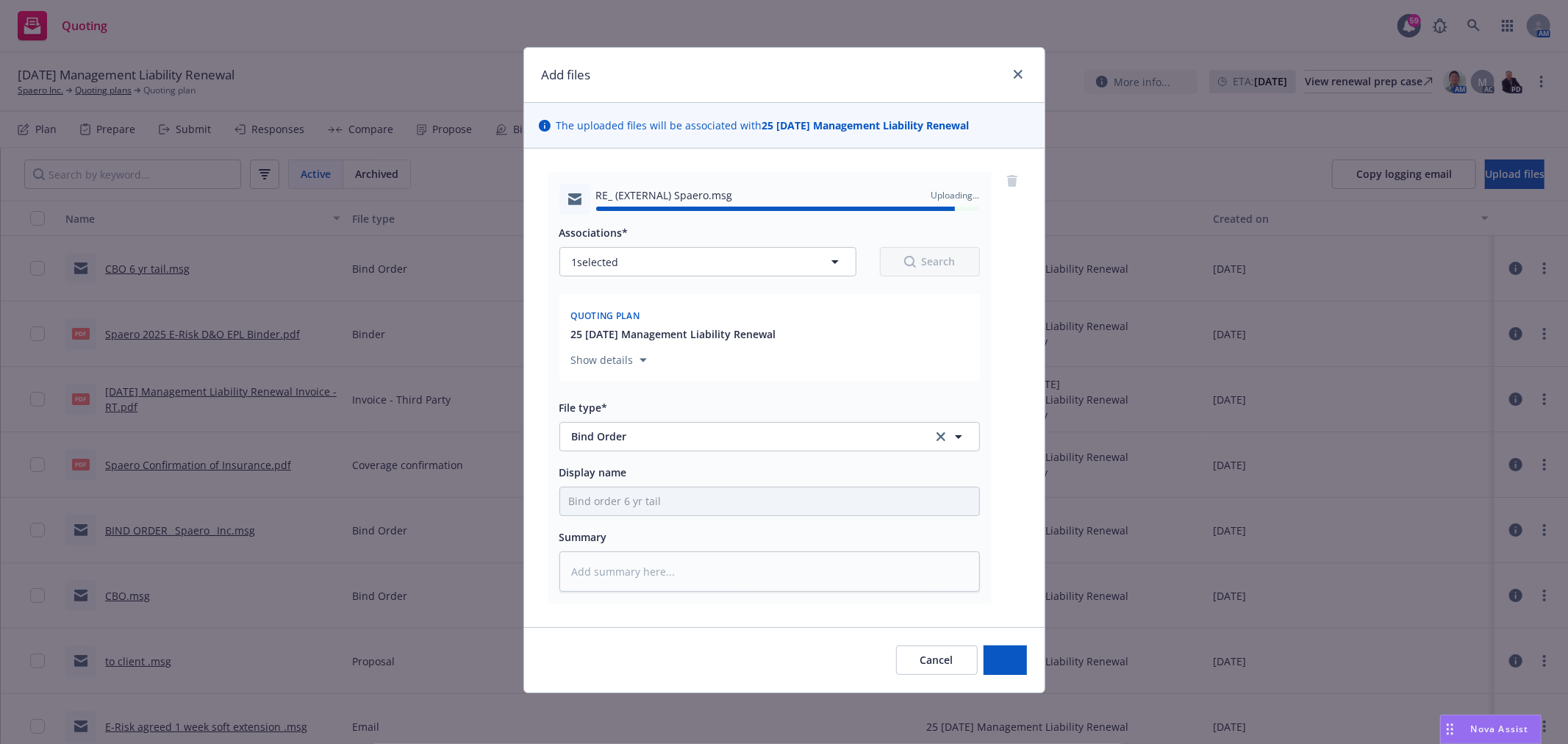
type textarea "x"
